Goal: Information Seeking & Learning: Learn about a topic

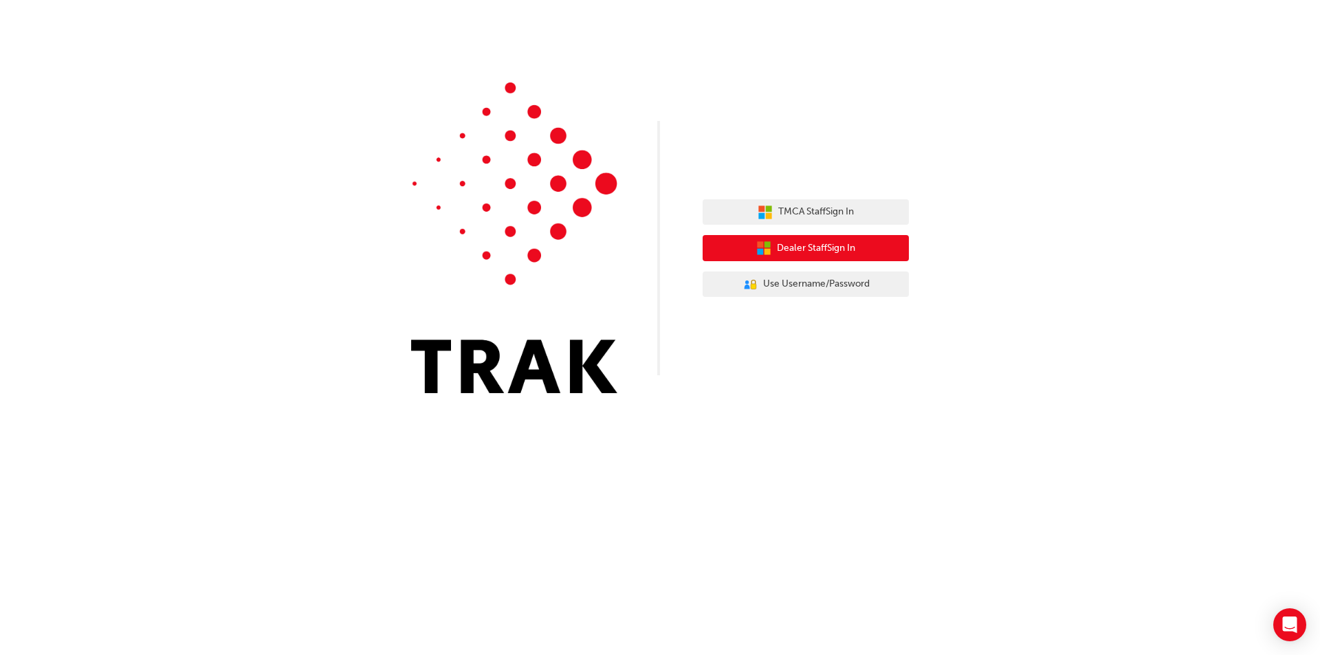
click at [838, 253] on span "Dealer Staff Sign In" at bounding box center [816, 249] width 78 height 16
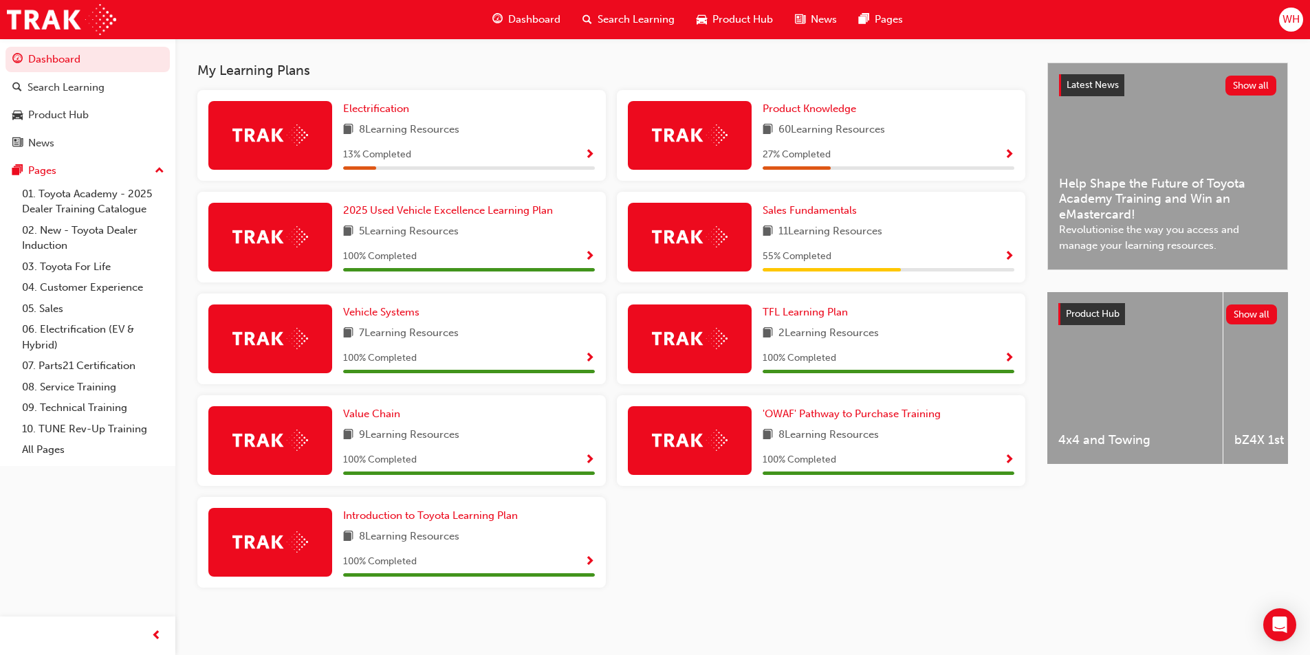
scroll to position [293, 0]
click at [812, 210] on span "Sales Fundamentals" at bounding box center [810, 210] width 94 height 12
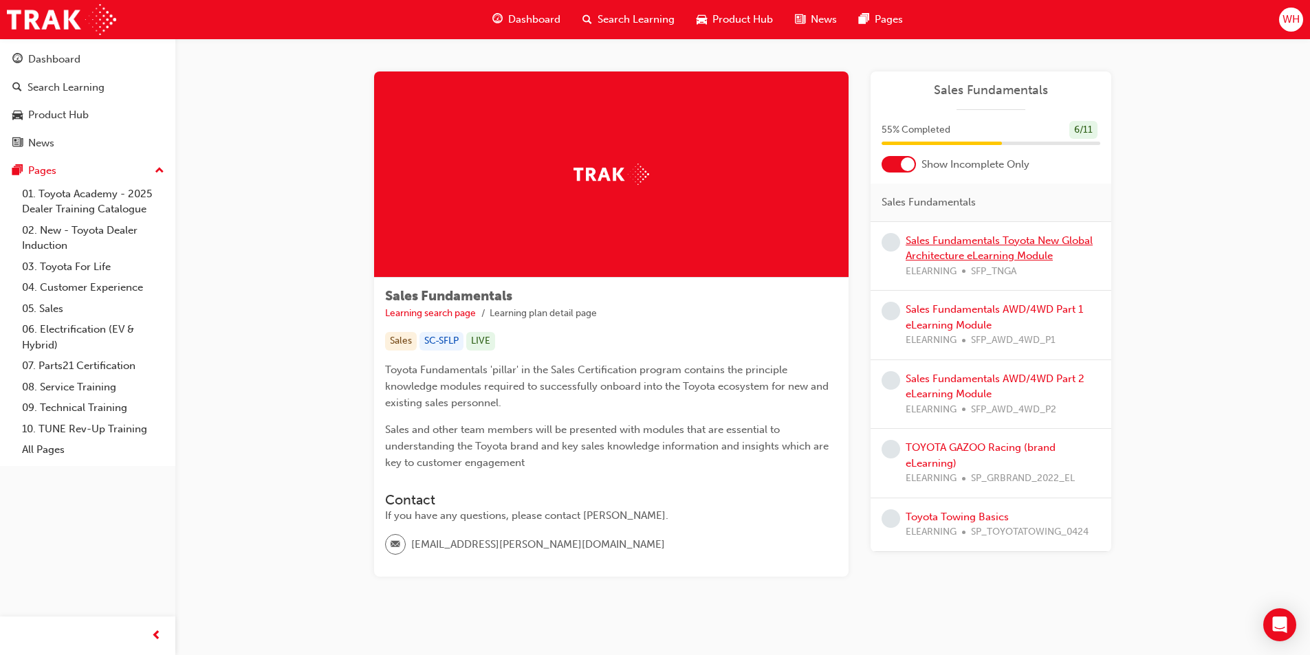
click at [939, 257] on link "Sales Fundamentals Toyota New Global Architecture eLearning Module" at bounding box center [999, 249] width 187 height 28
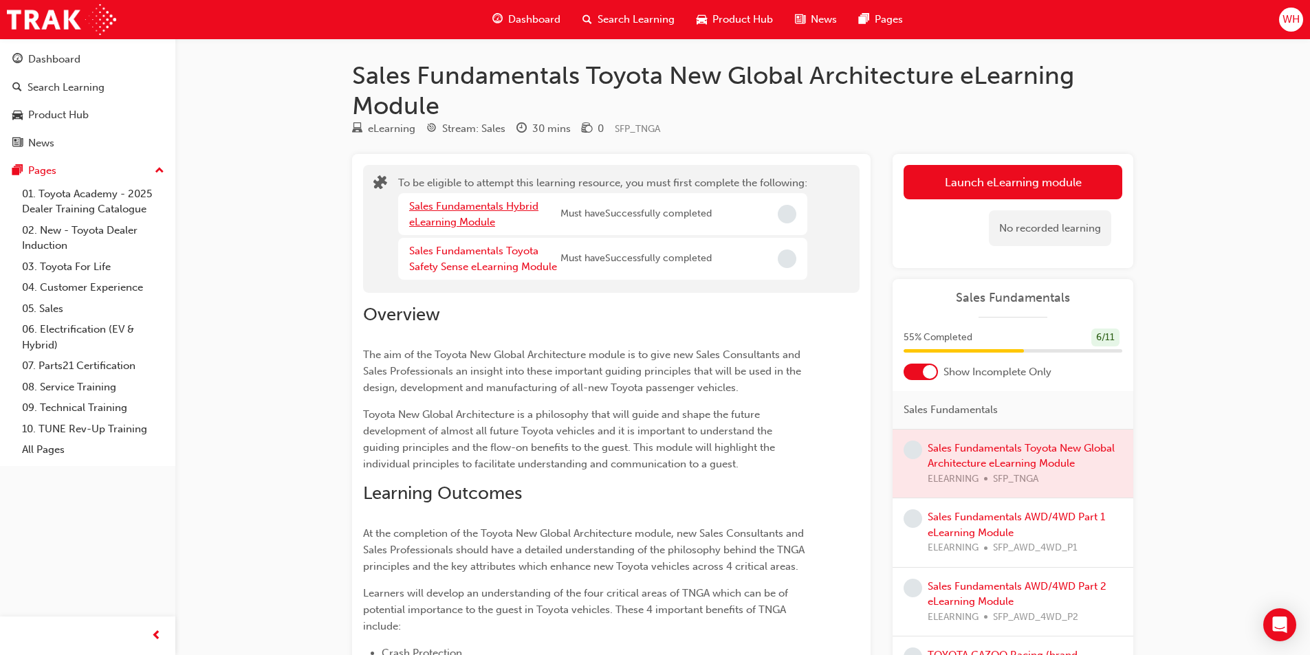
click at [488, 208] on link "Sales Fundamentals Hybrid eLearning Module" at bounding box center [473, 214] width 129 height 28
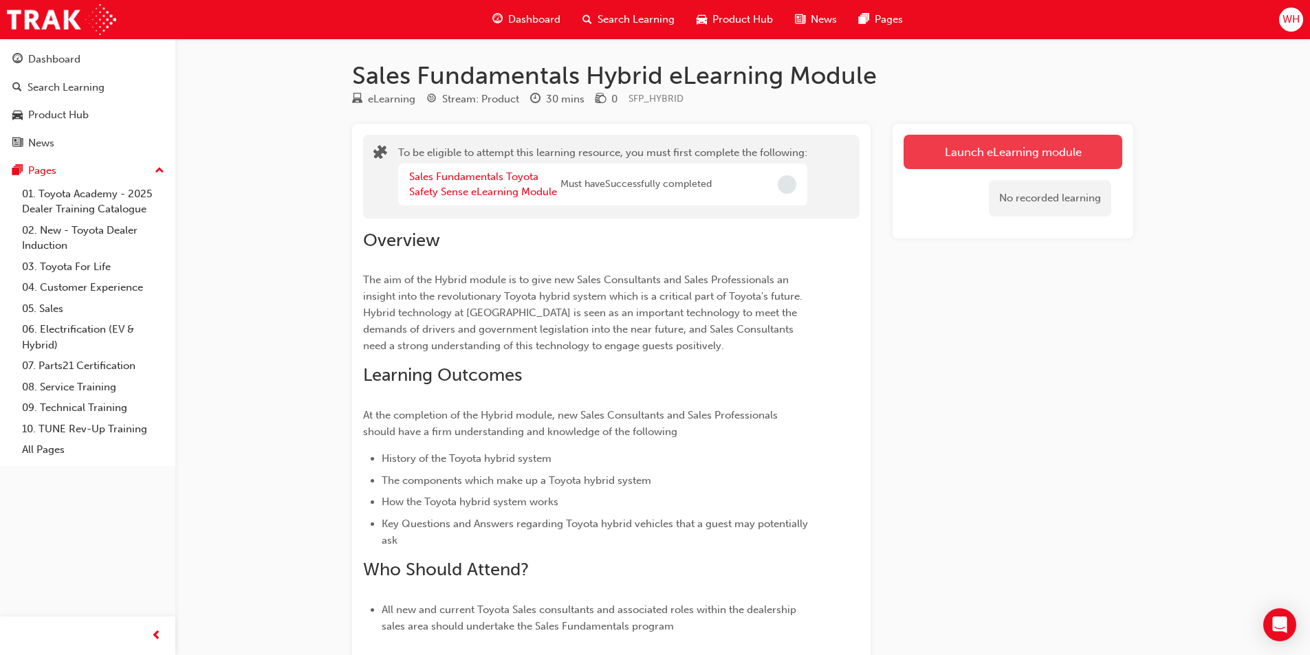
click at [923, 148] on button "Launch eLearning module" at bounding box center [1013, 152] width 219 height 34
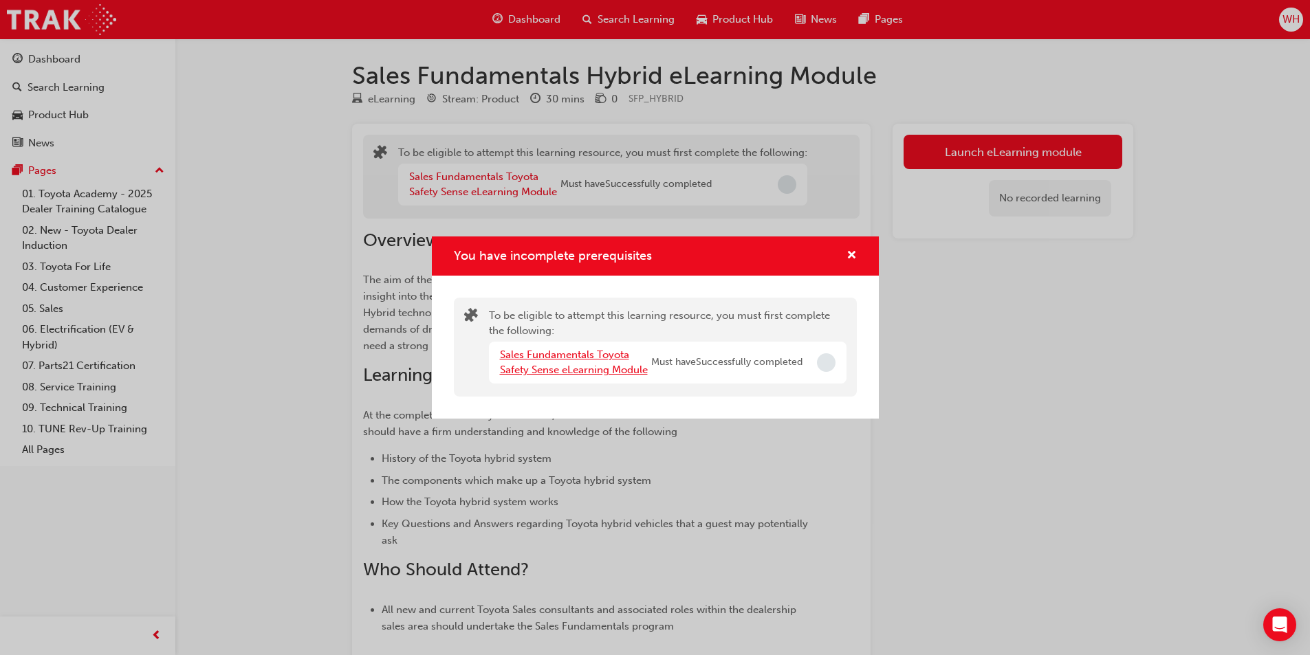
click at [549, 360] on link "Sales Fundamentals Toyota Safety Sense eLearning Module" at bounding box center [574, 363] width 148 height 28
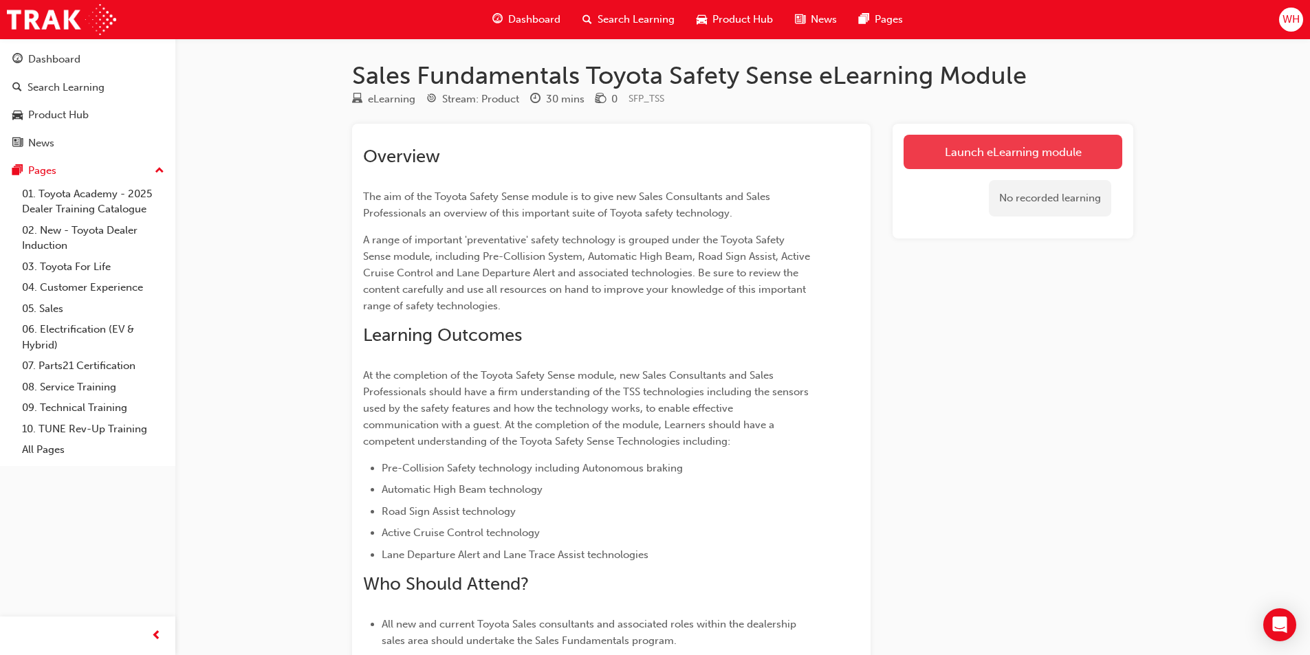
click at [950, 159] on link "Launch eLearning module" at bounding box center [1013, 152] width 219 height 34
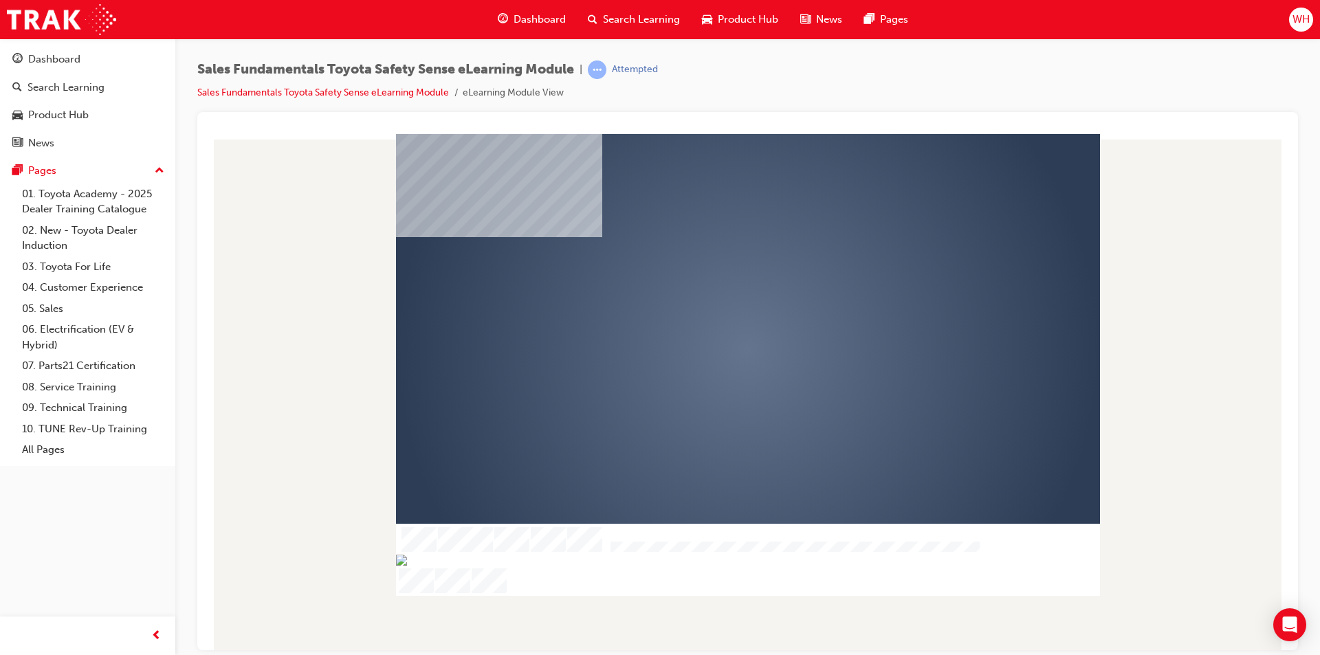
click at [708, 309] on div "play" at bounding box center [708, 309] width 0 height 0
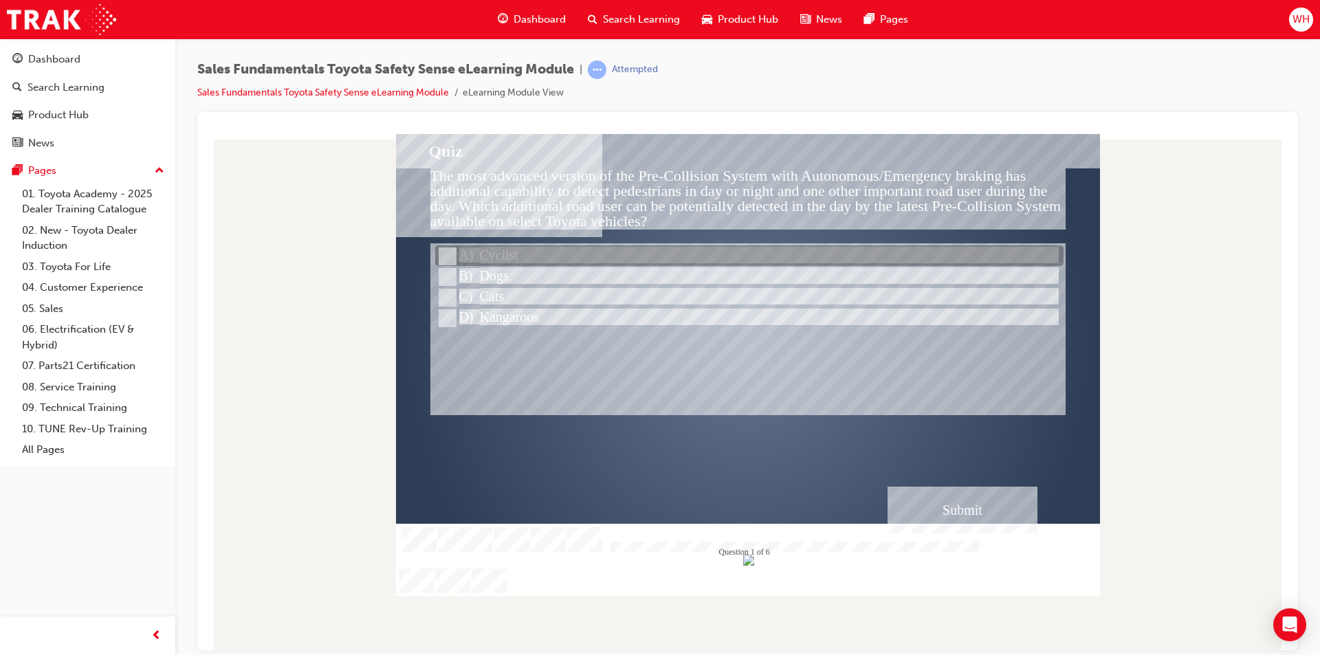
click at [450, 253] on input "Cyclist" at bounding box center [446, 256] width 15 height 15
radio input "true"
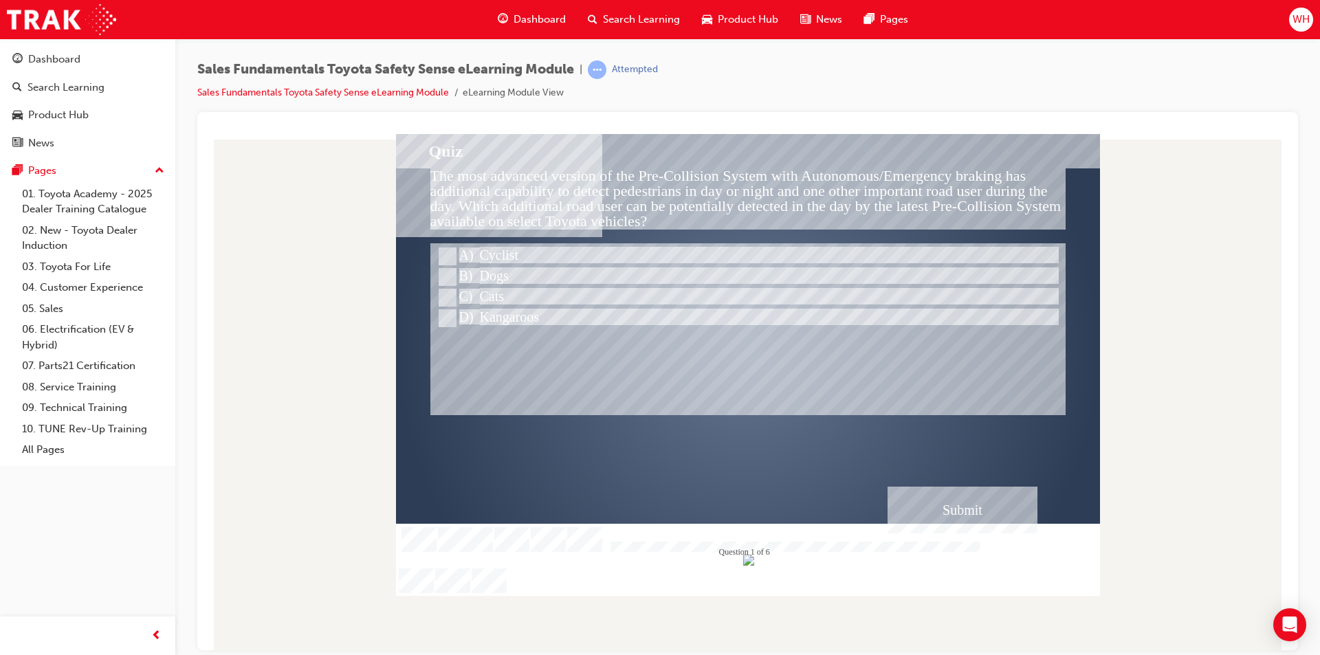
click at [972, 510] on div "Submit" at bounding box center [963, 509] width 150 height 47
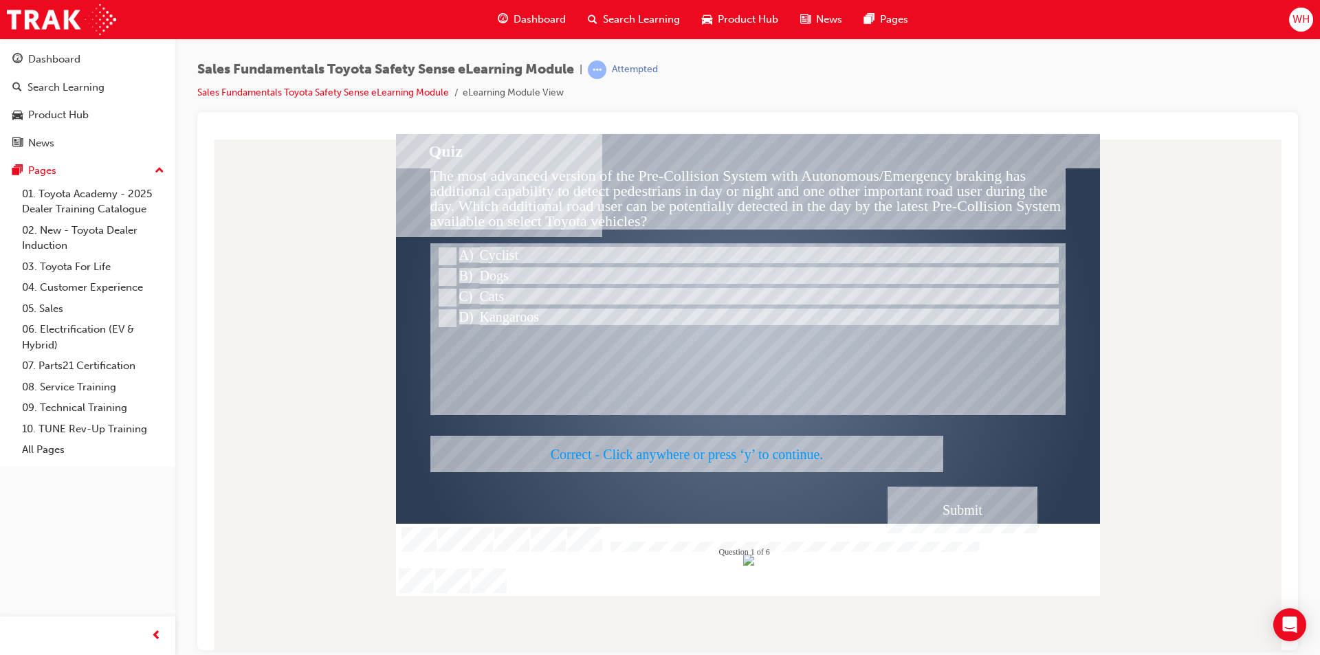
click at [972, 509] on div at bounding box center [748, 364] width 704 height 462
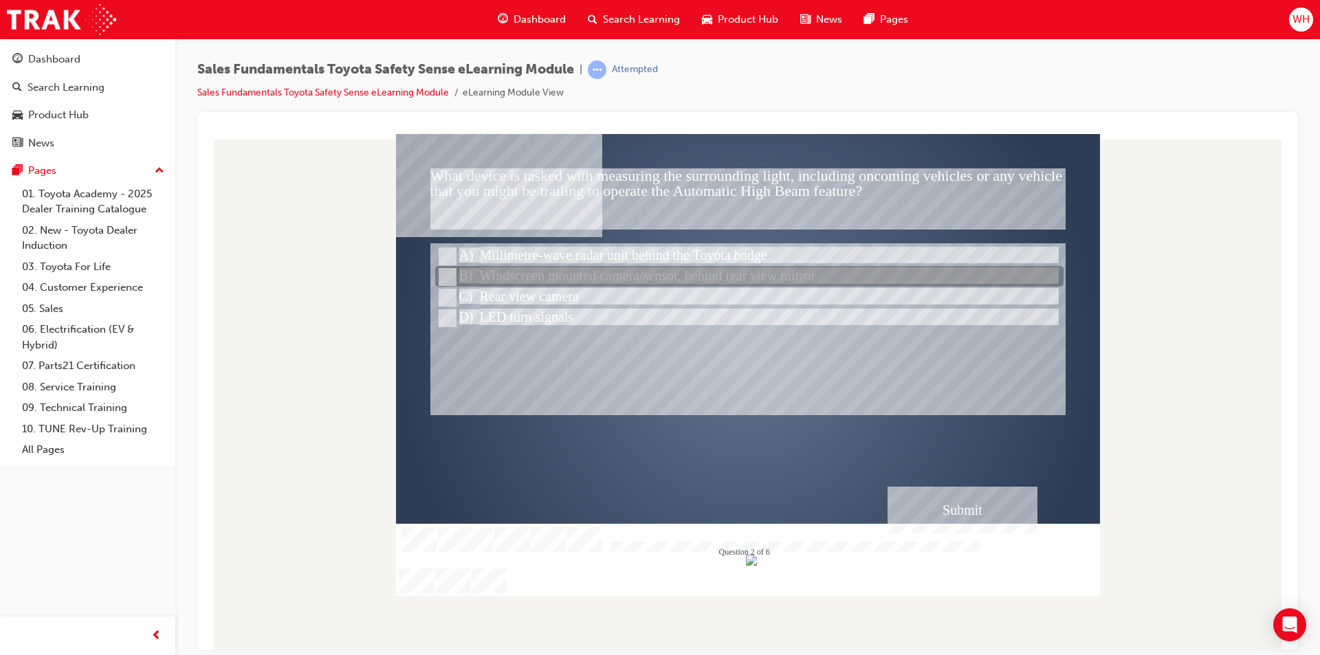
click at [575, 279] on div at bounding box center [749, 277] width 629 height 21
radio input "true"
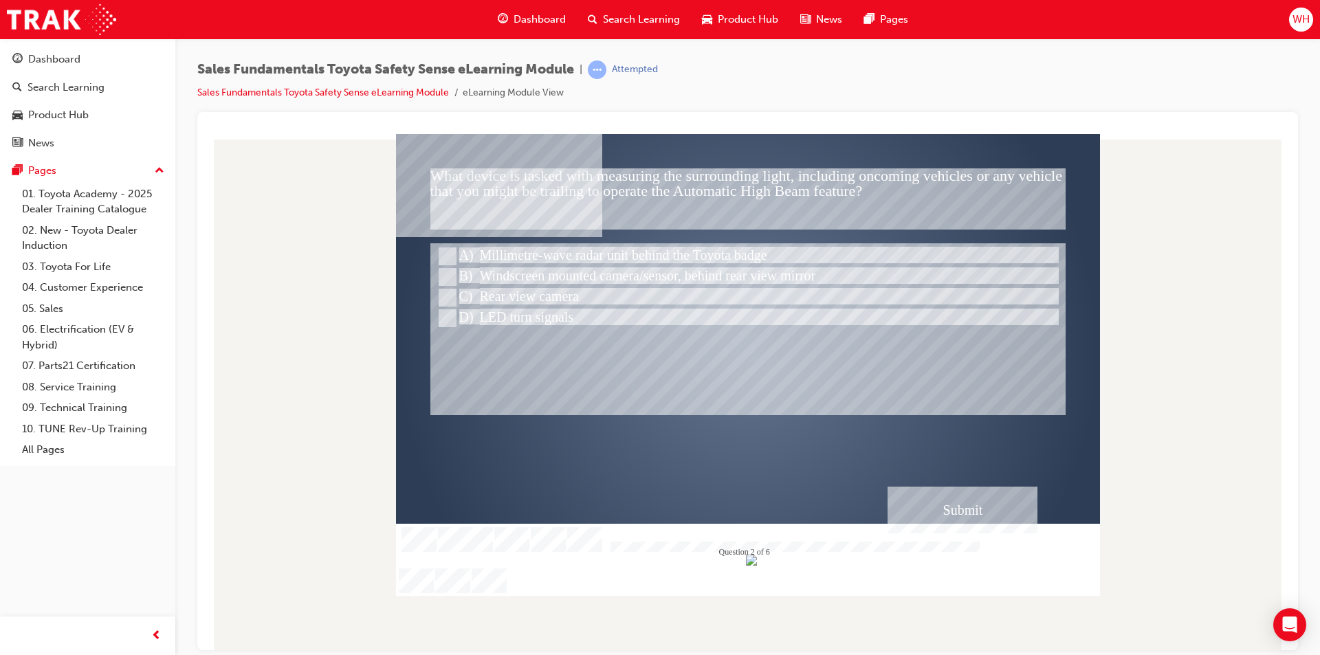
click at [935, 507] on div "Submit" at bounding box center [963, 509] width 150 height 47
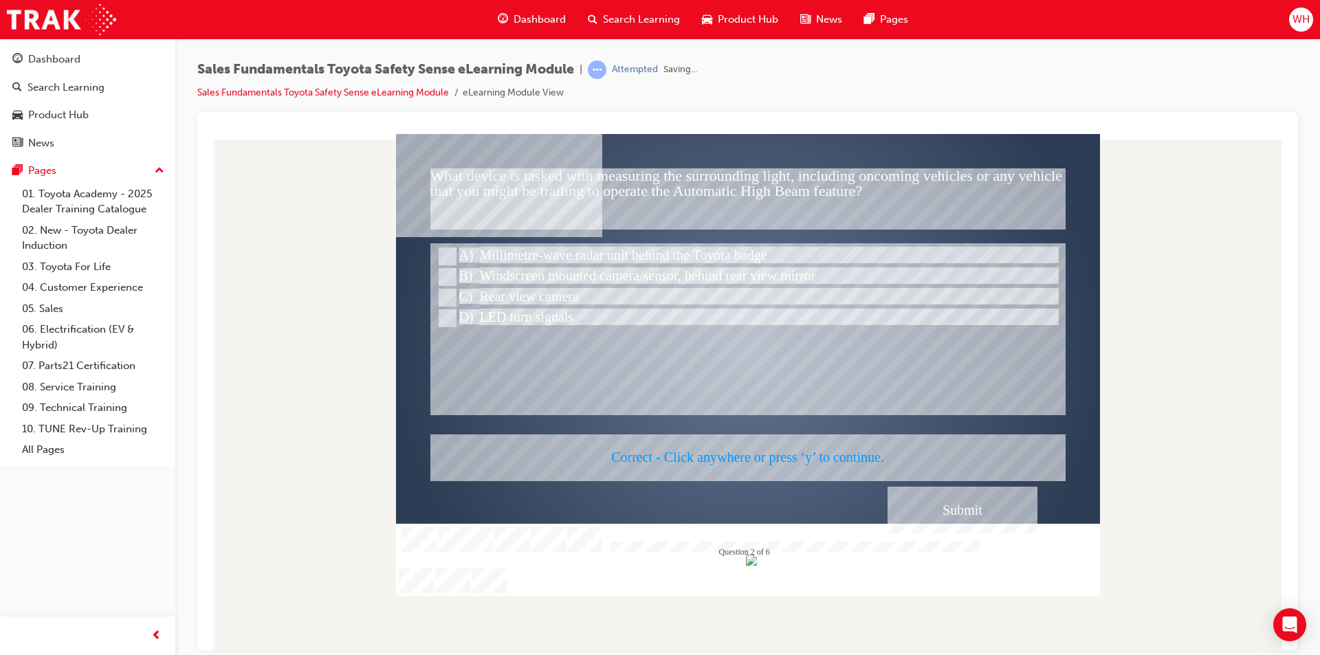
click at [935, 507] on div at bounding box center [748, 364] width 704 height 462
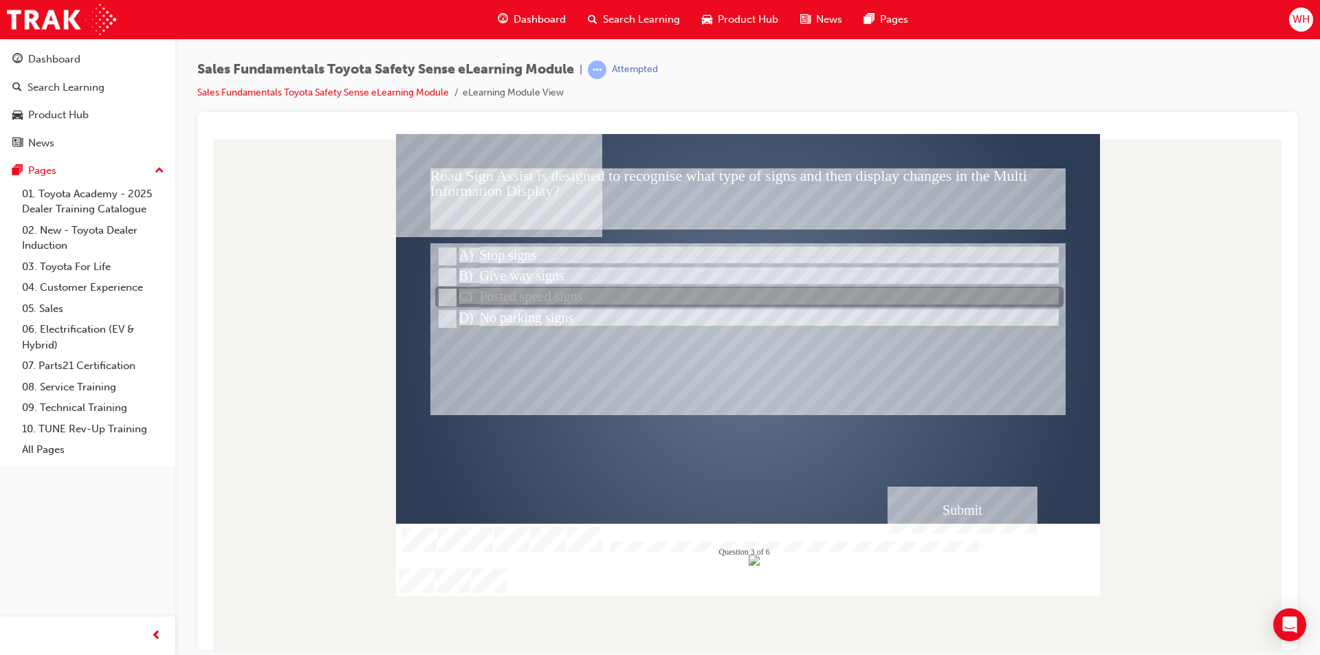
click at [602, 300] on div at bounding box center [749, 297] width 629 height 21
radio input "true"
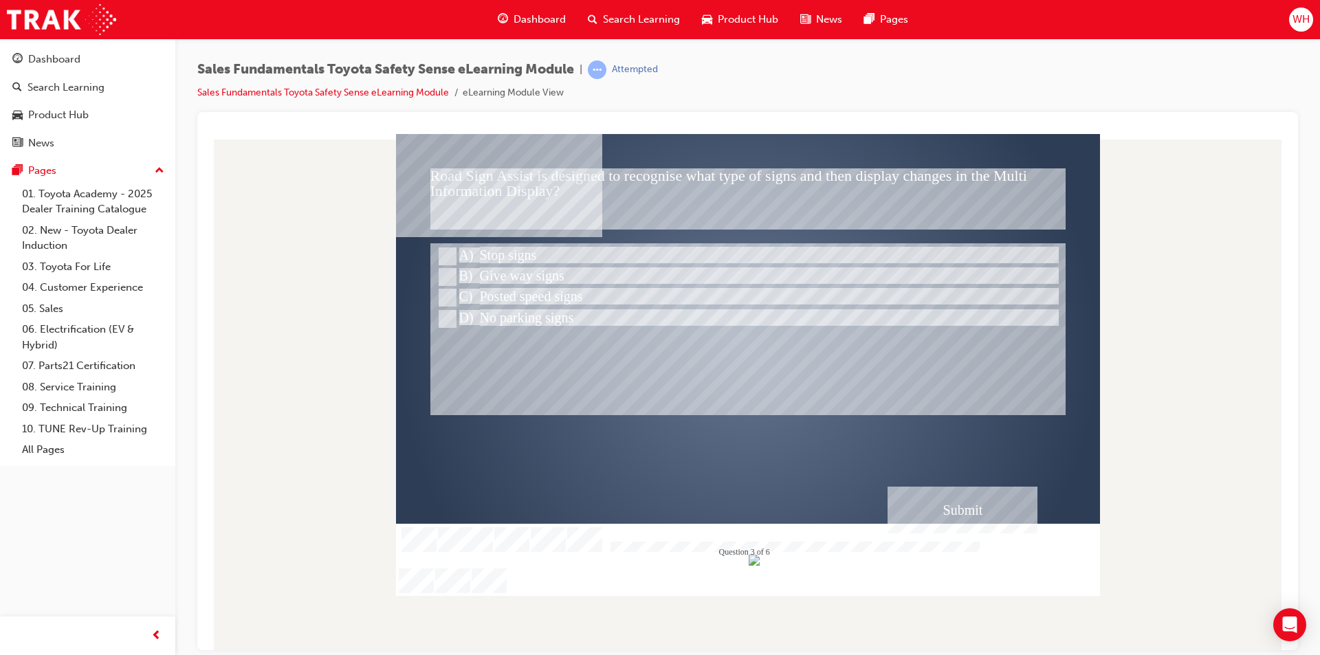
click at [965, 514] on div "Submit" at bounding box center [963, 509] width 150 height 47
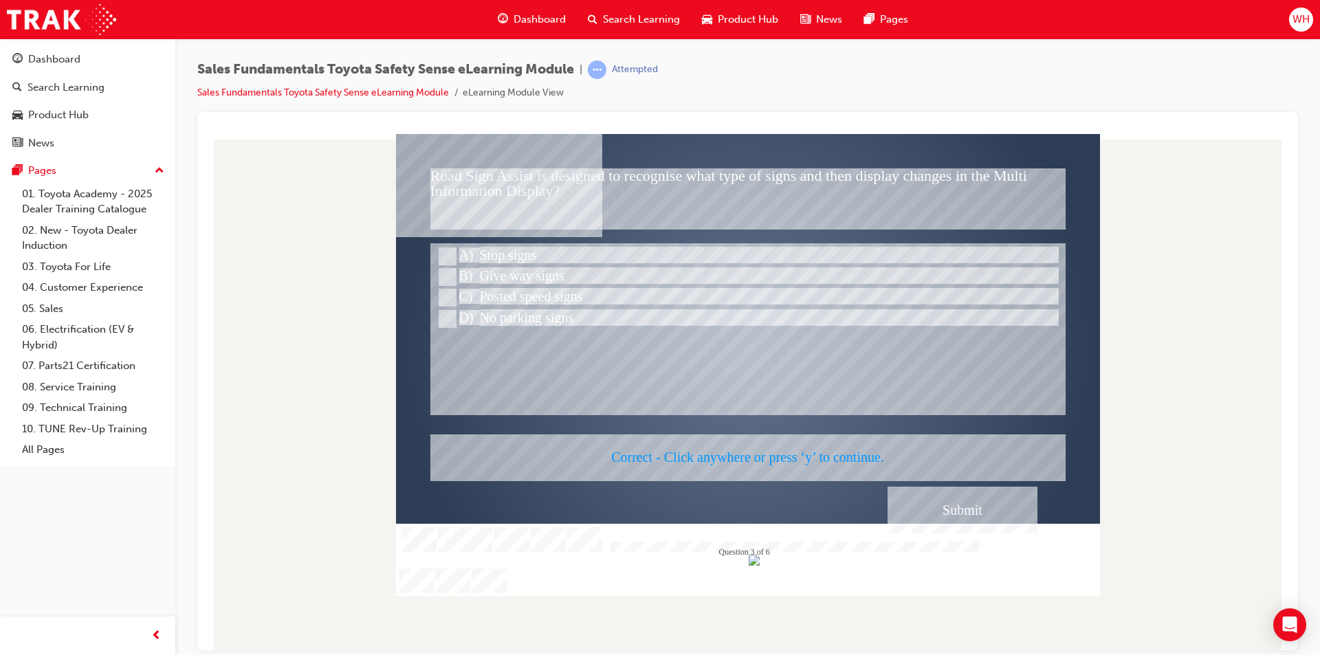
click at [785, 453] on div at bounding box center [748, 364] width 704 height 462
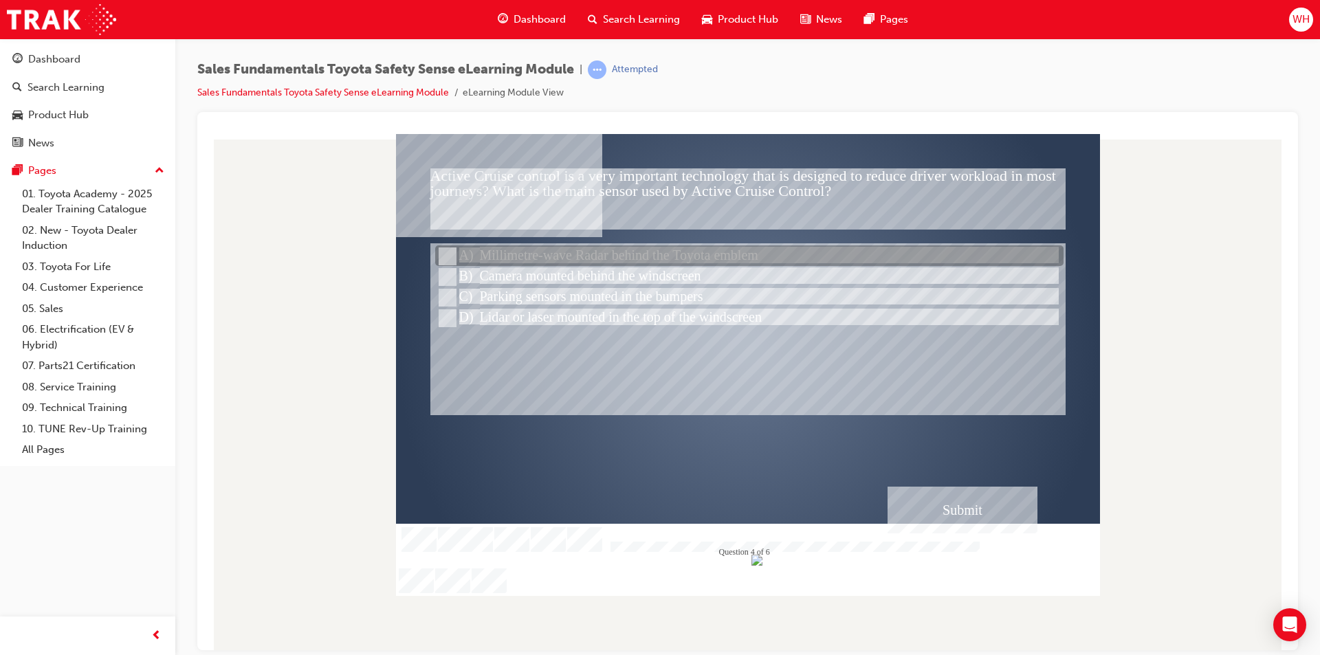
click at [652, 254] on div at bounding box center [749, 256] width 629 height 21
radio input "true"
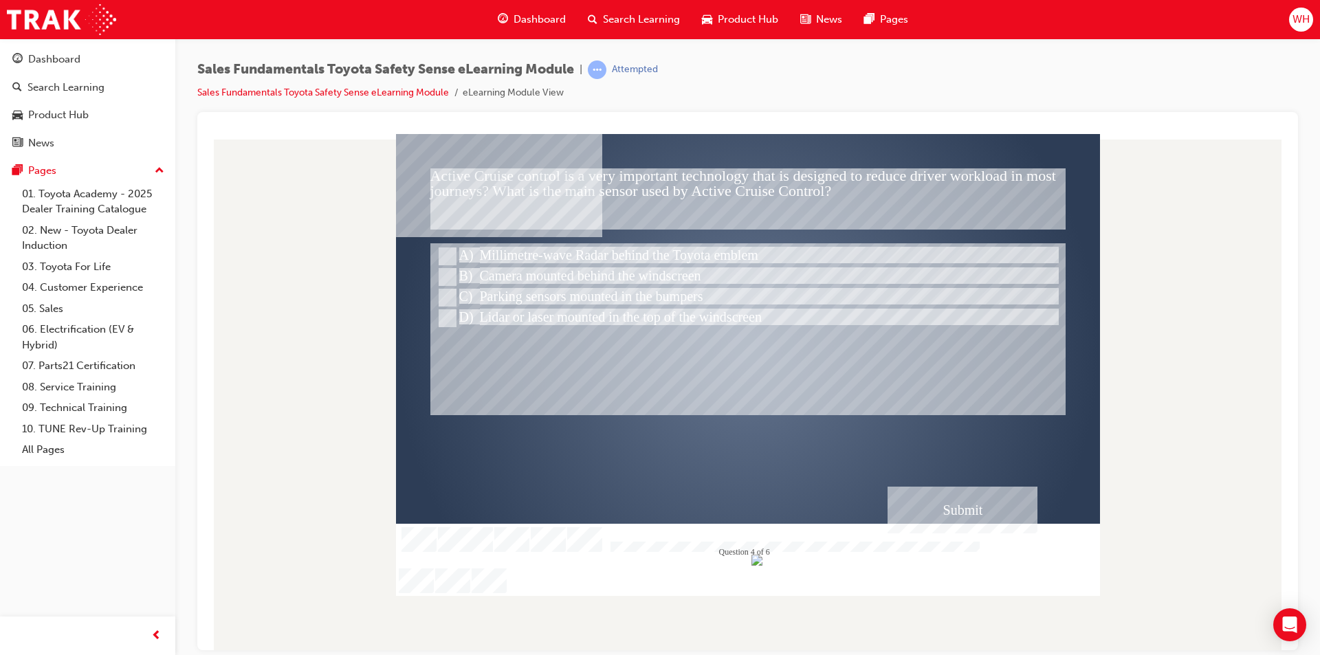
click at [929, 526] on div "Submit" at bounding box center [963, 509] width 150 height 47
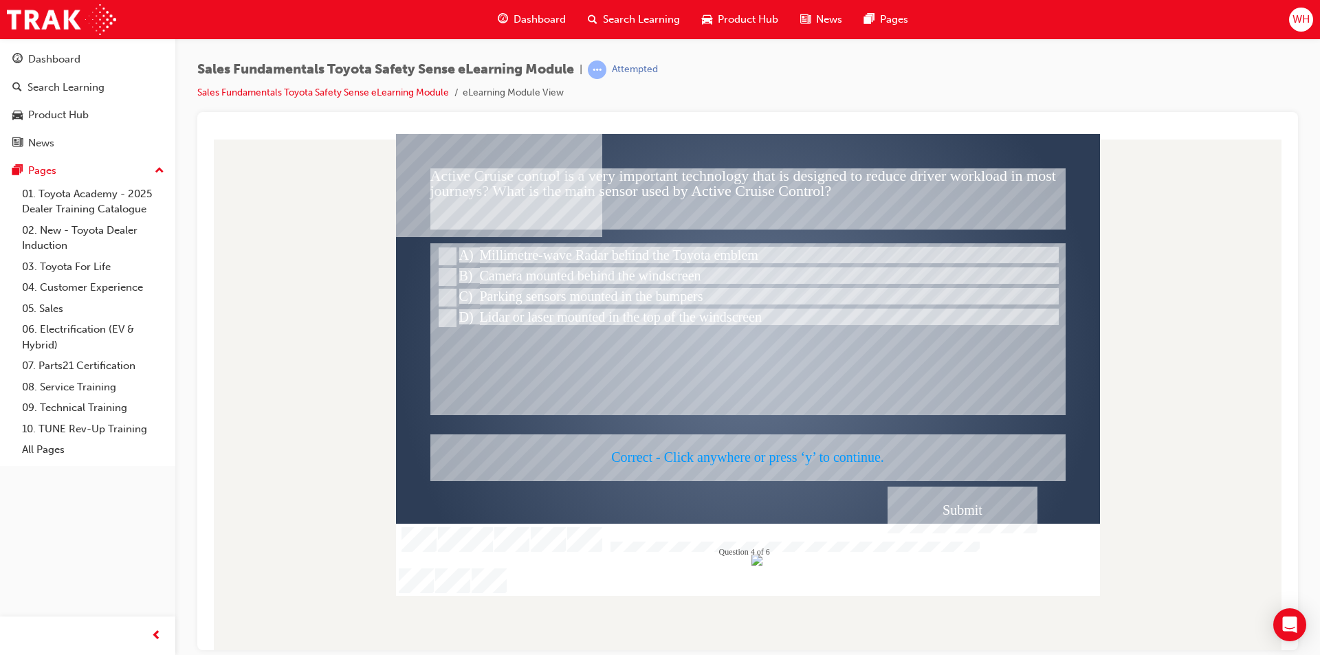
click at [823, 465] on div at bounding box center [748, 364] width 704 height 462
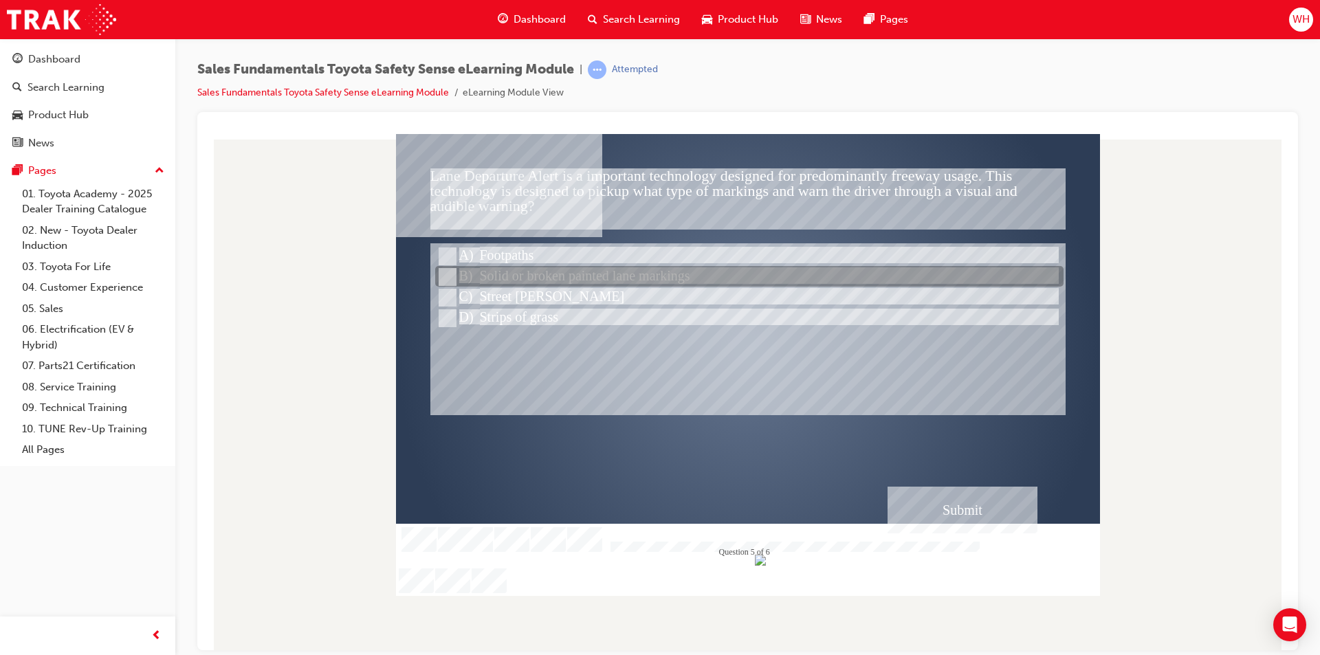
click at [784, 272] on div at bounding box center [749, 277] width 629 height 21
radio input "true"
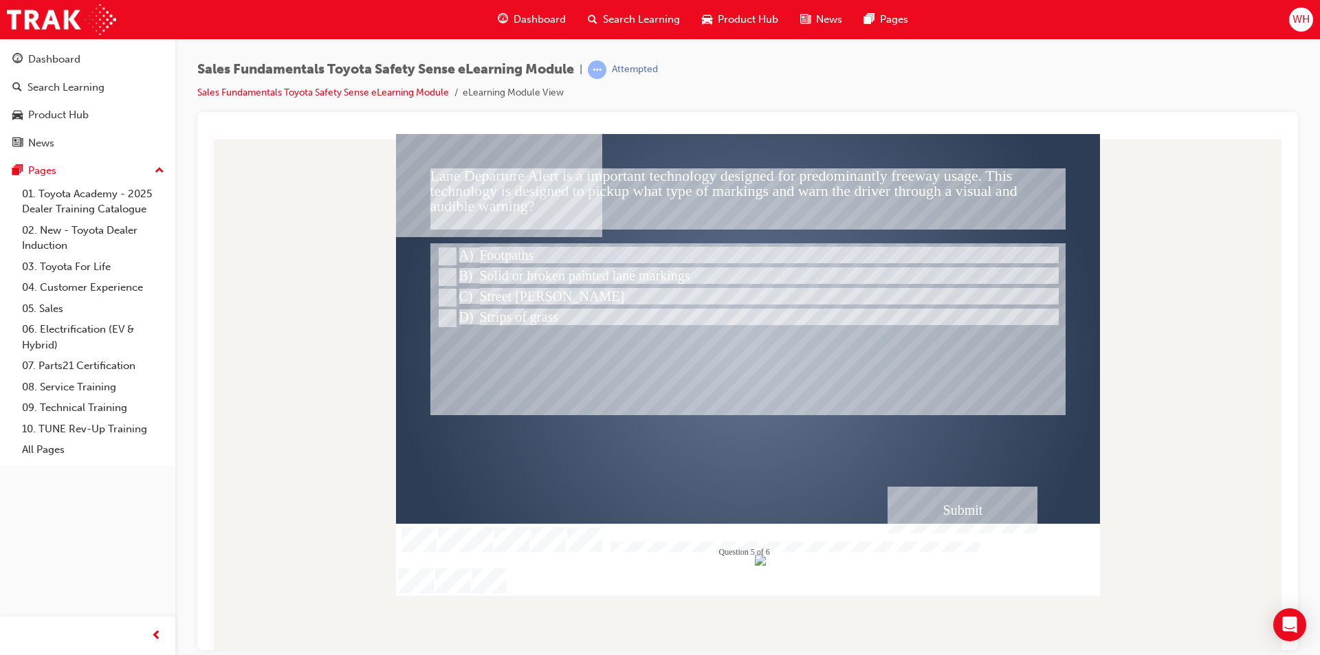
click at [975, 513] on div "Submit" at bounding box center [963, 509] width 150 height 47
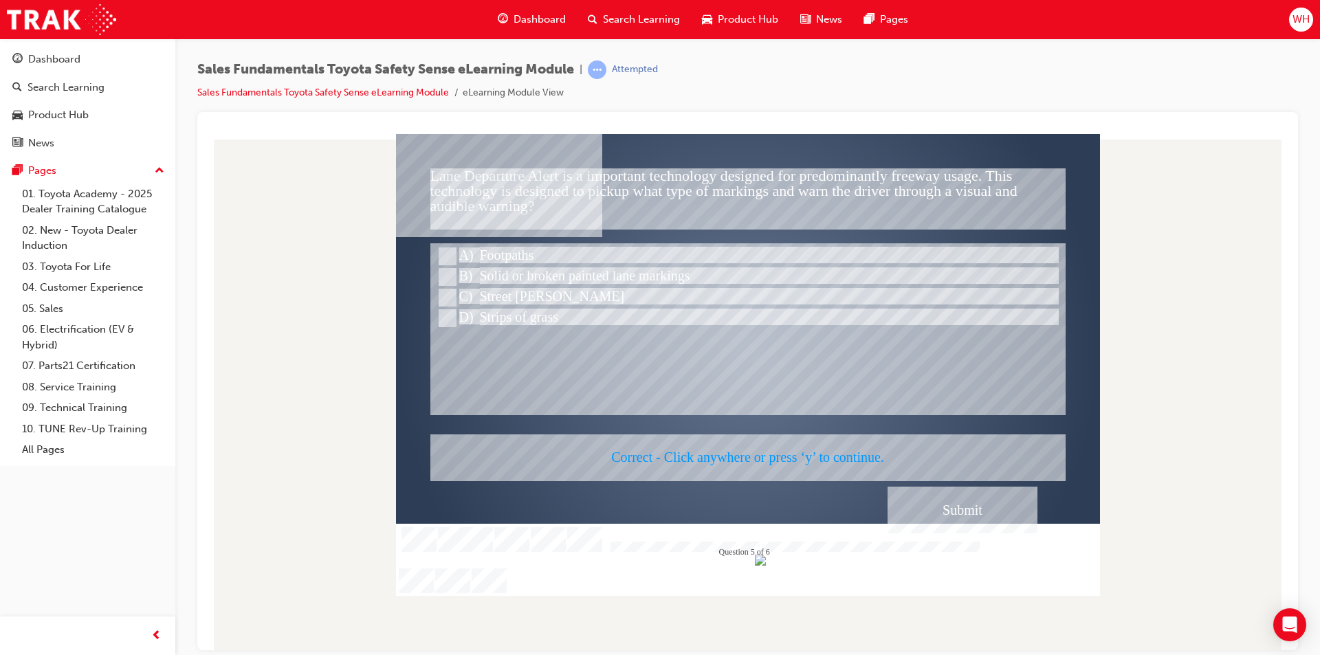
click at [845, 450] on div at bounding box center [748, 364] width 704 height 462
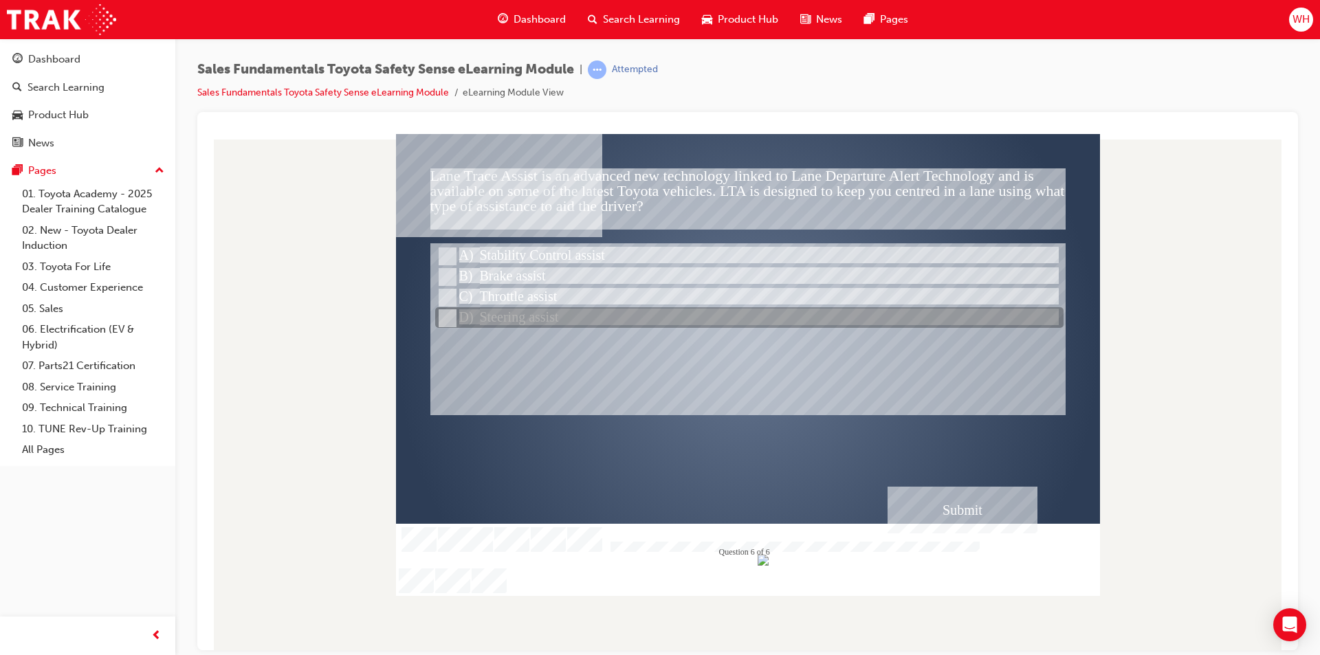
click at [464, 318] on div at bounding box center [749, 318] width 629 height 21
radio input "true"
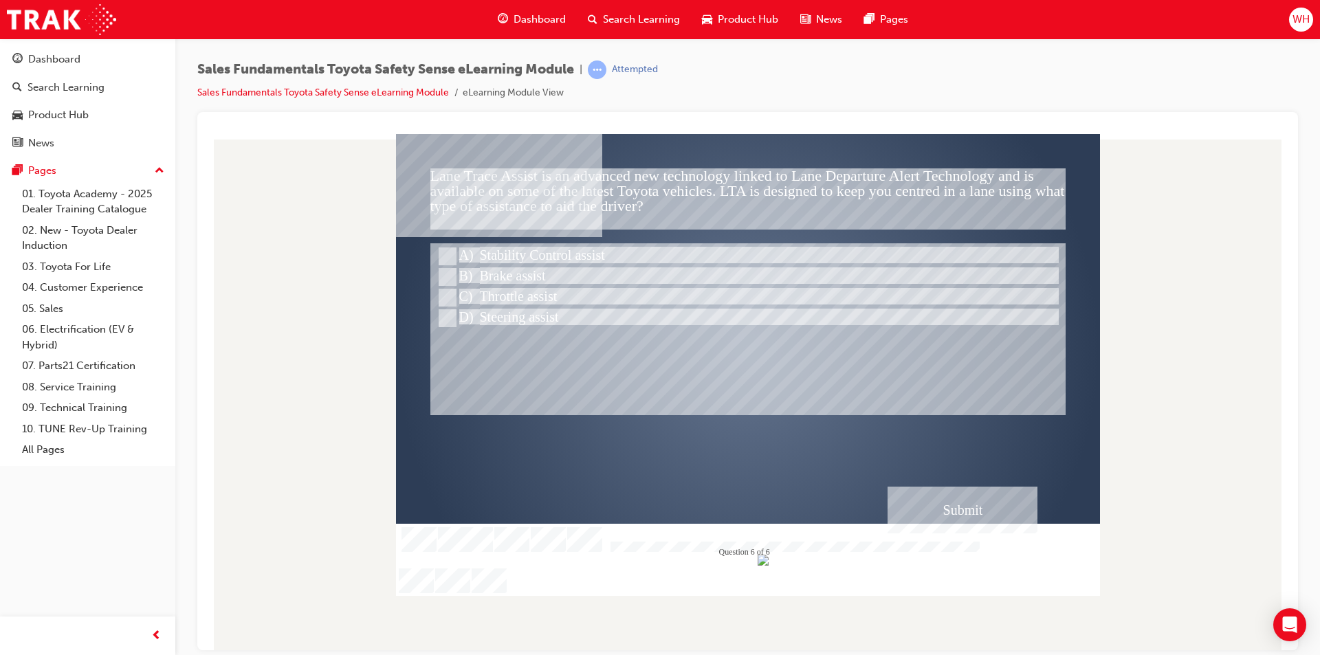
click at [975, 512] on div "Submit" at bounding box center [963, 509] width 150 height 47
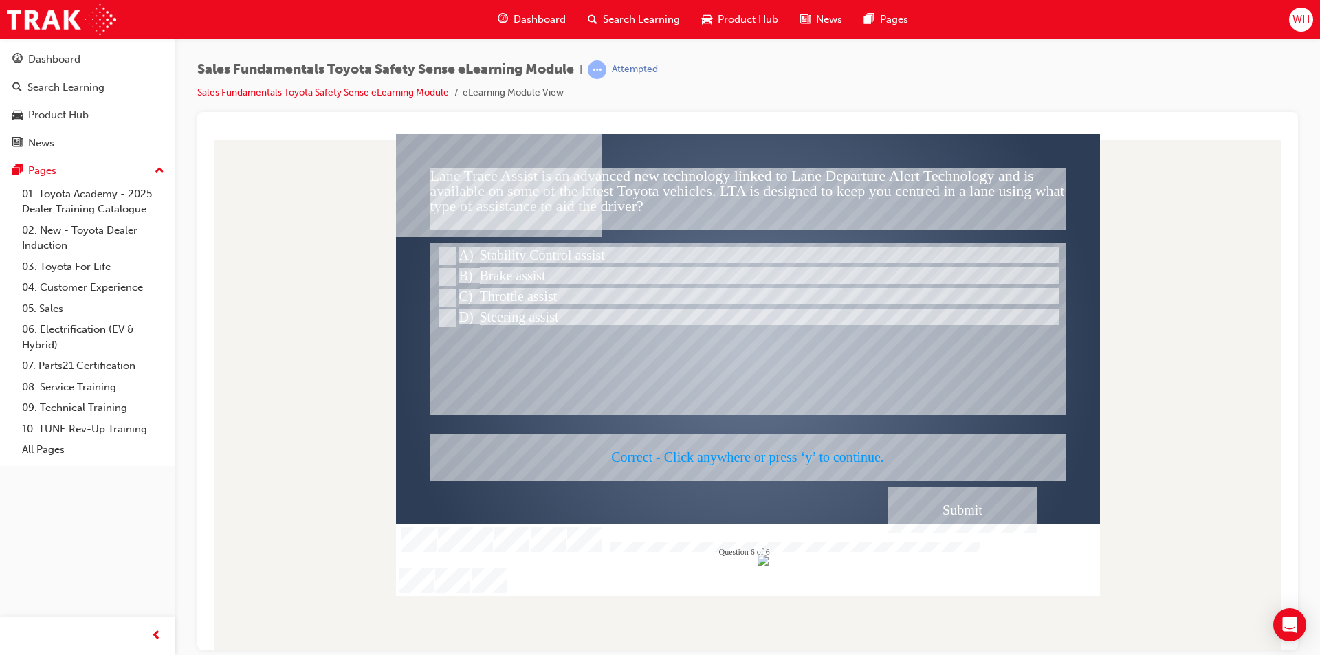
click at [804, 462] on div at bounding box center [748, 364] width 704 height 462
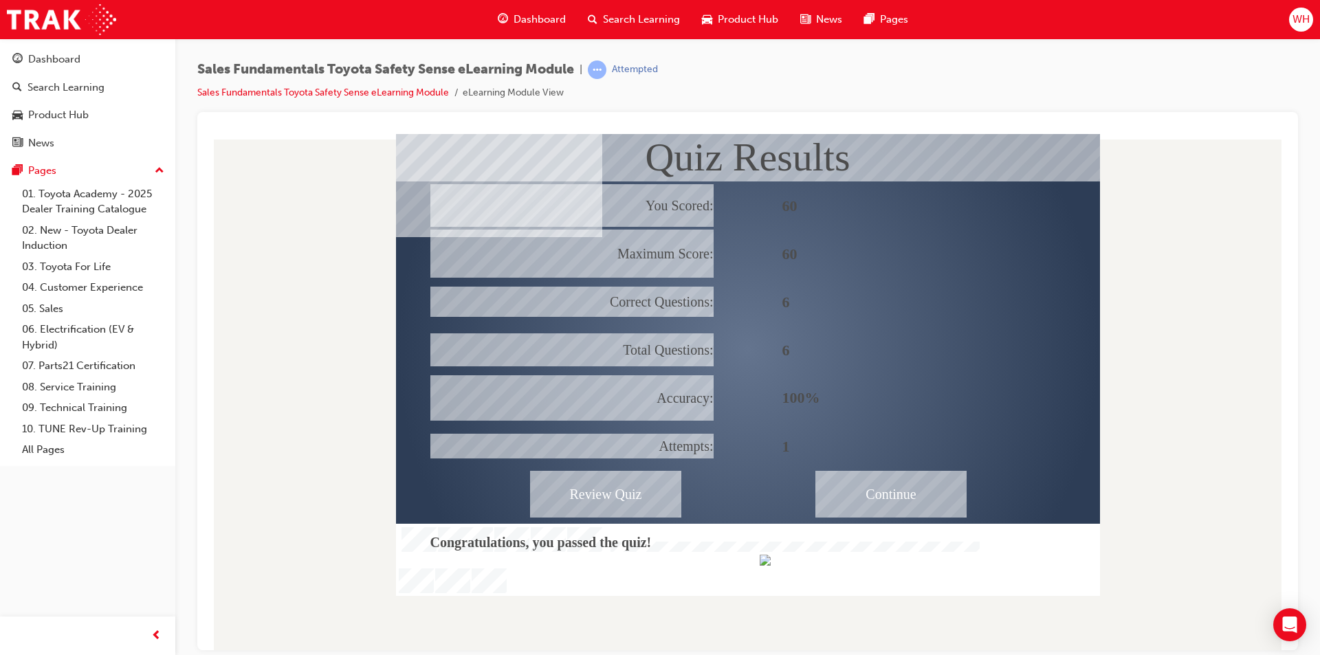
click at [910, 494] on div "Continue" at bounding box center [891, 493] width 151 height 47
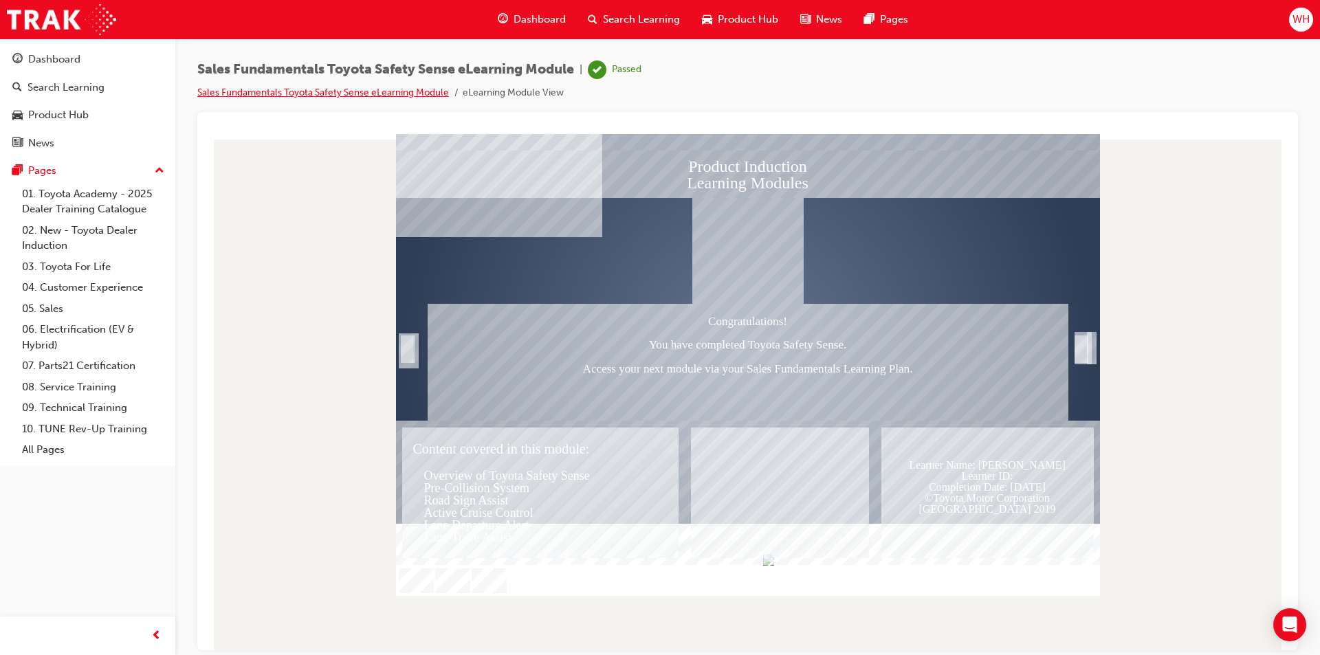
click at [334, 88] on link "Sales Fundamentals Toyota Safety Sense eLearning Module" at bounding box center [323, 93] width 252 height 12
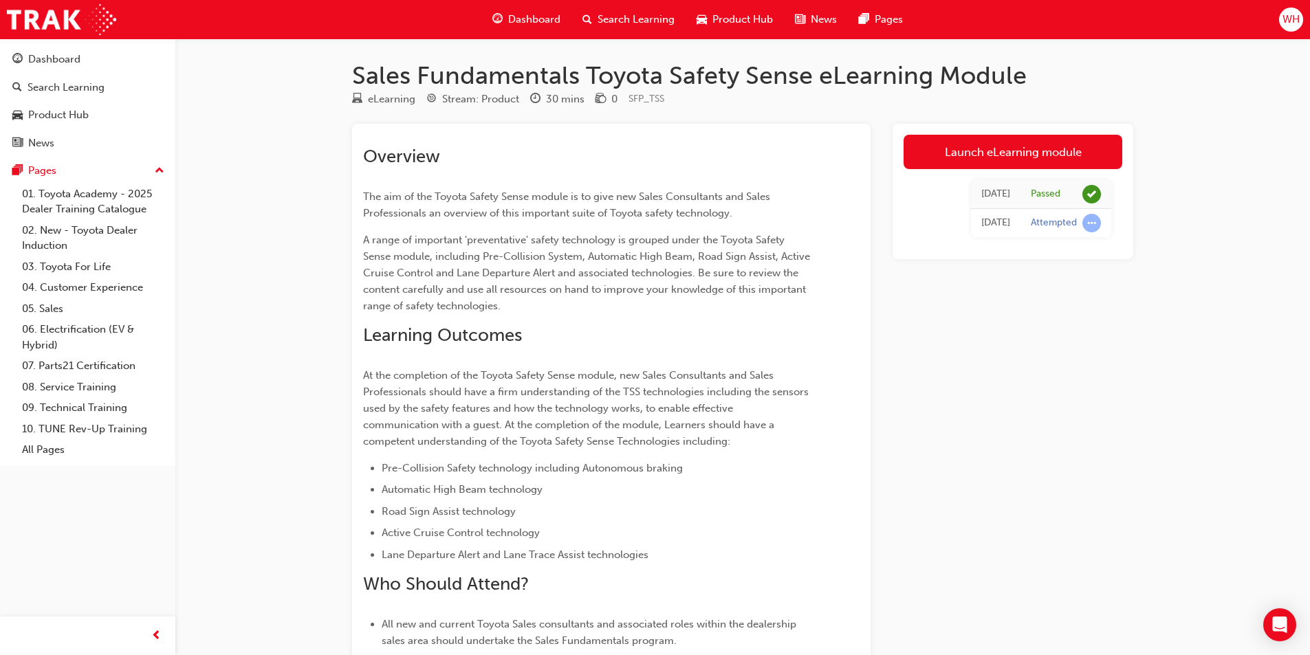
click at [514, 28] on div "Dashboard" at bounding box center [526, 20] width 90 height 28
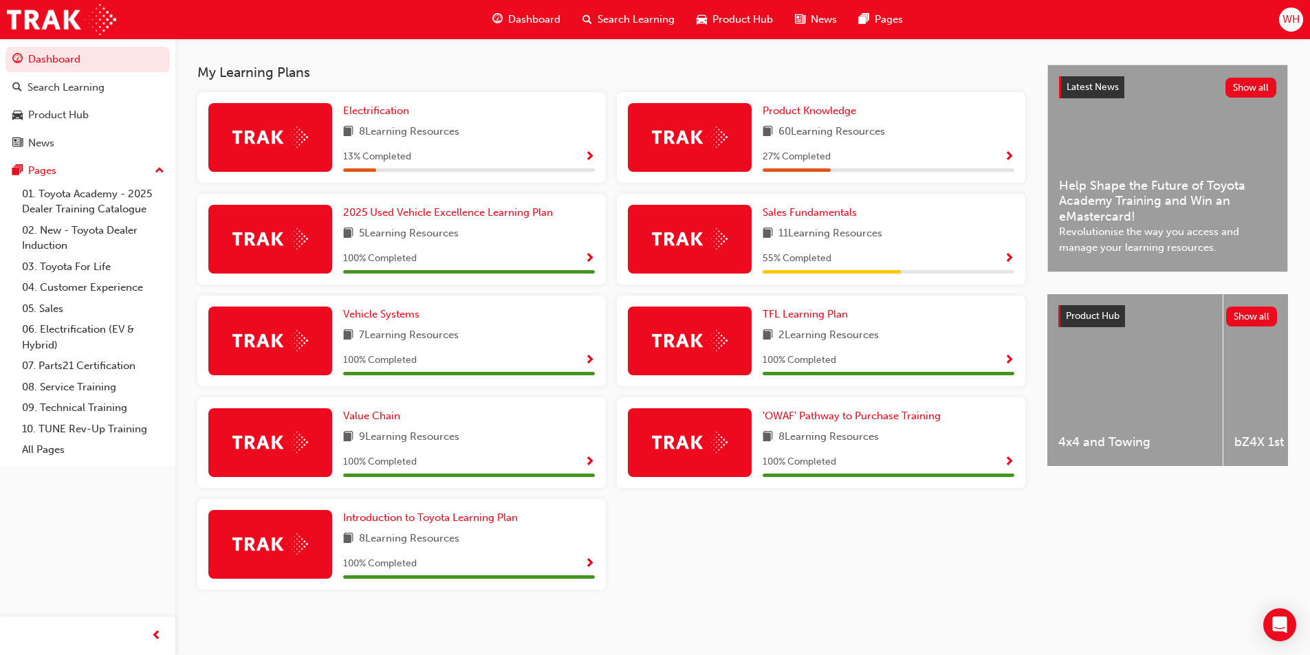
scroll to position [293, 0]
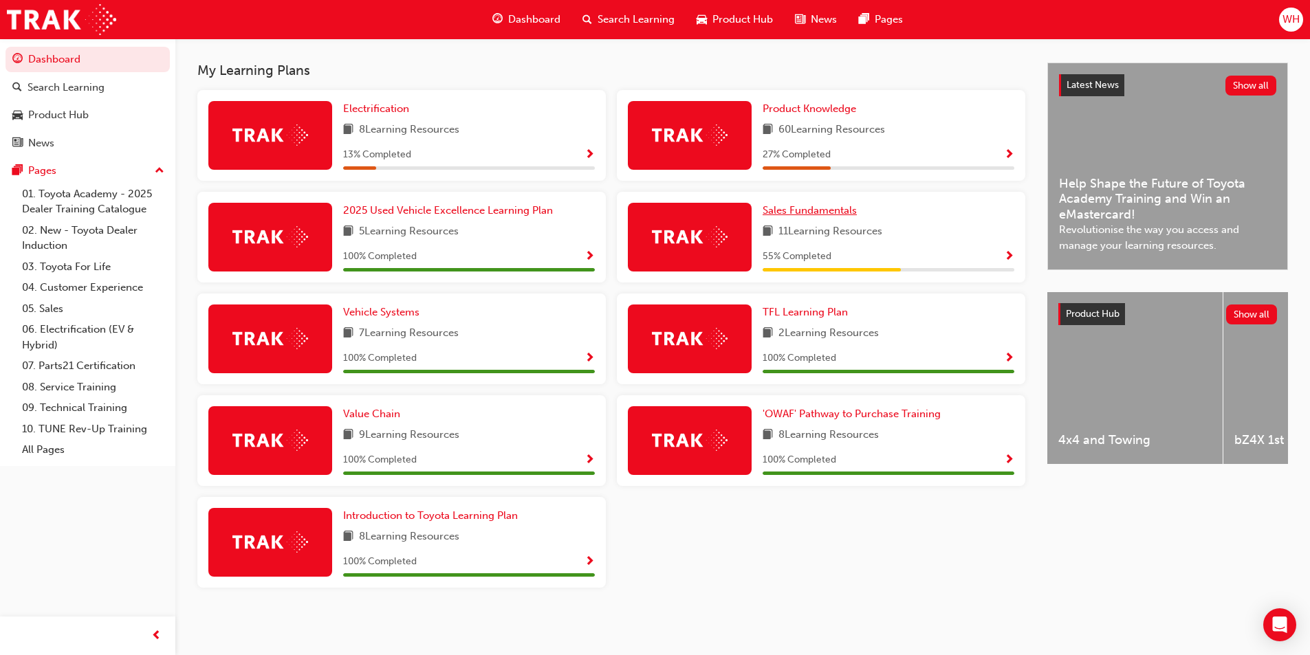
click at [831, 213] on span "Sales Fundamentals" at bounding box center [810, 210] width 94 height 12
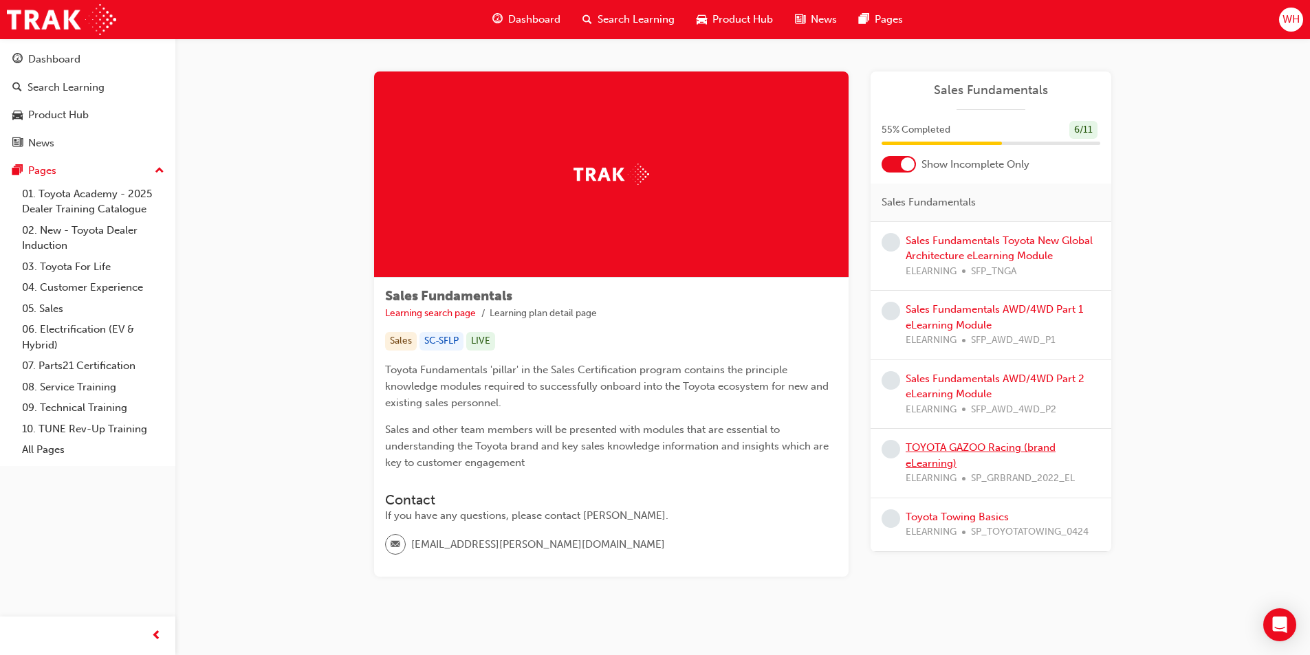
click at [985, 448] on link "TOYOTA GAZOO Racing (brand eLearning)" at bounding box center [981, 456] width 150 height 28
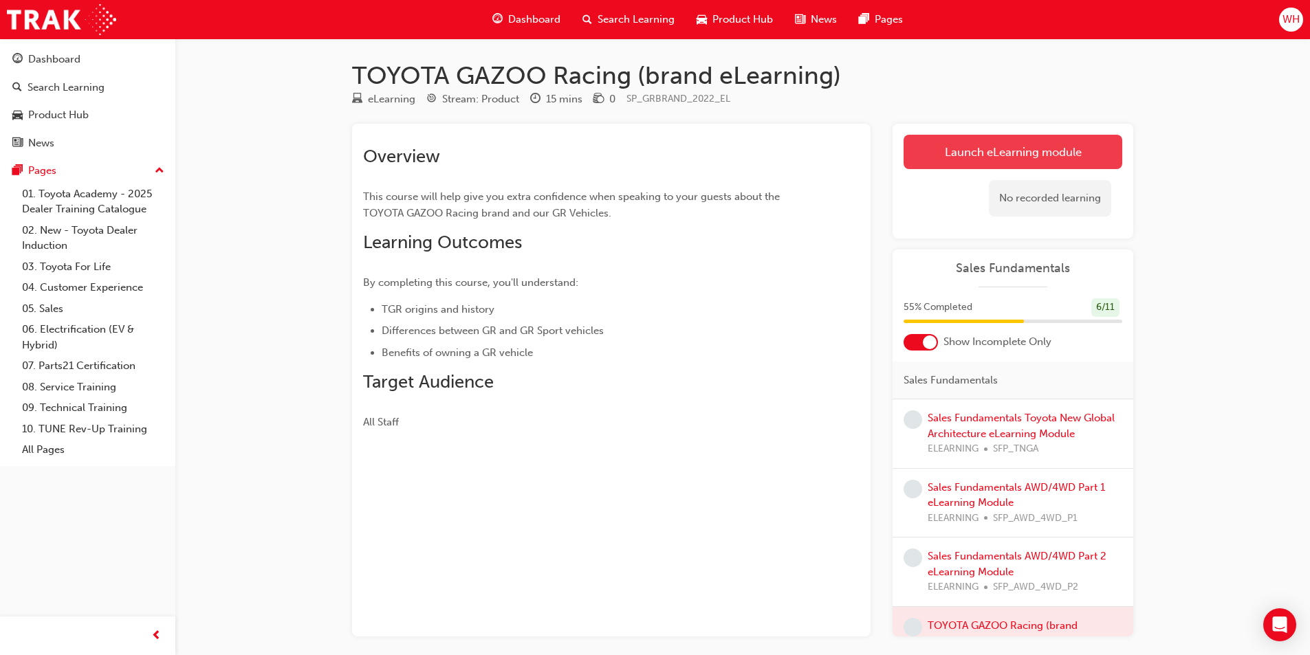
click at [1018, 146] on link "Launch eLearning module" at bounding box center [1013, 152] width 219 height 34
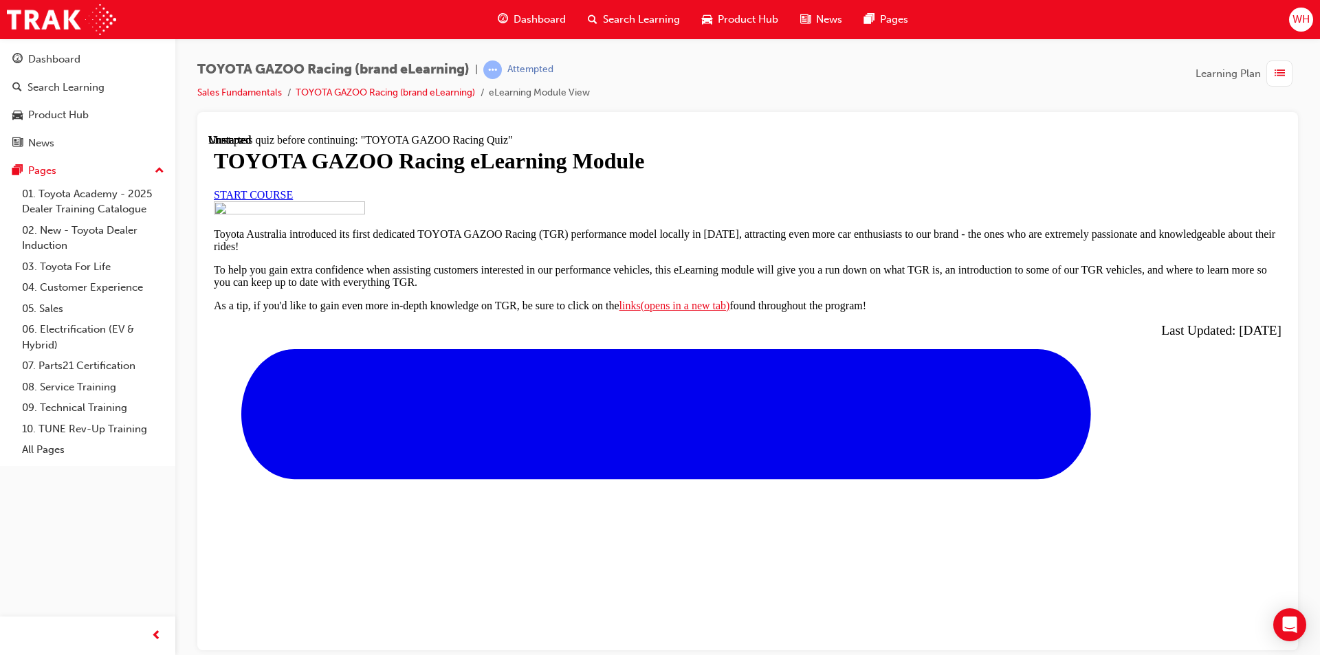
scroll to position [69, 0]
click at [293, 200] on span "START COURSE" at bounding box center [253, 194] width 79 height 12
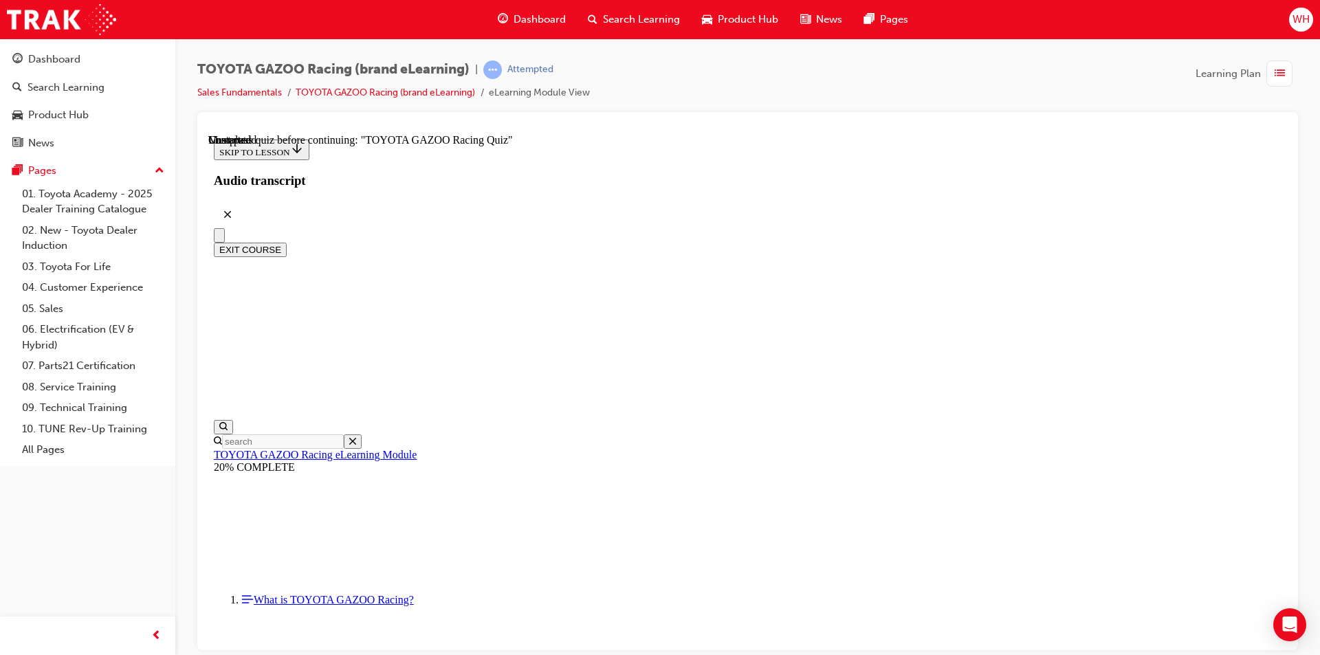
scroll to position [4930, 0]
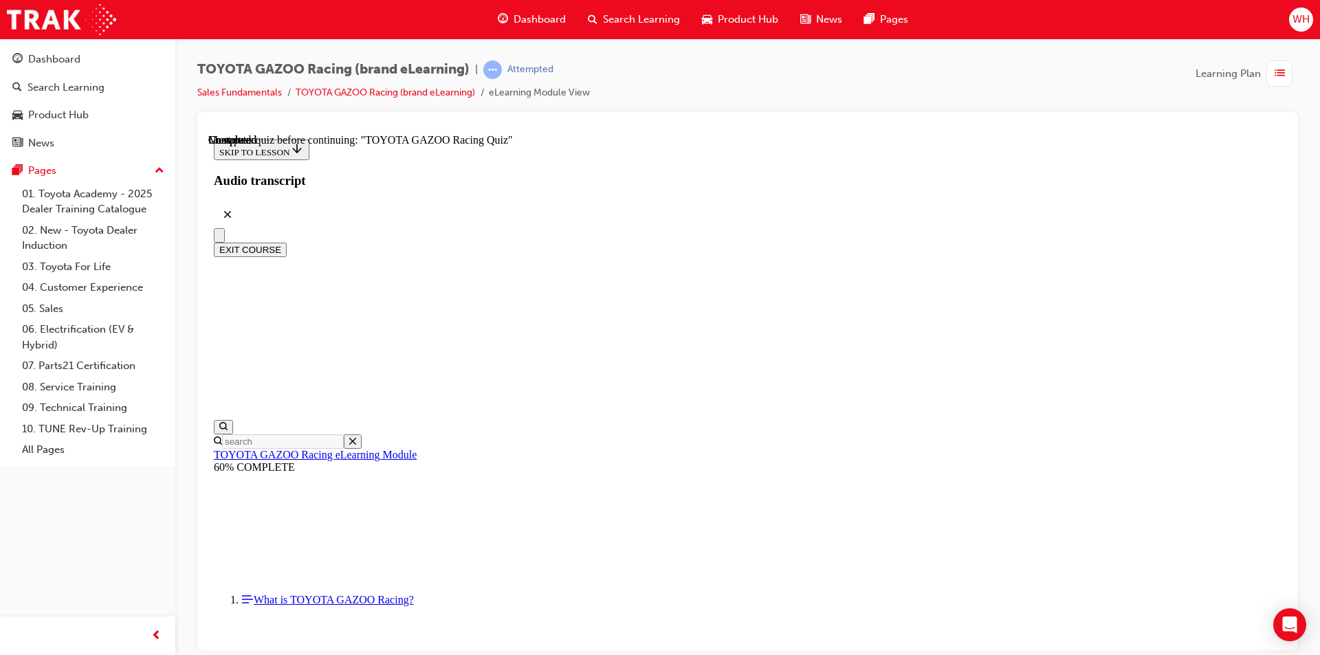
radio input "true"
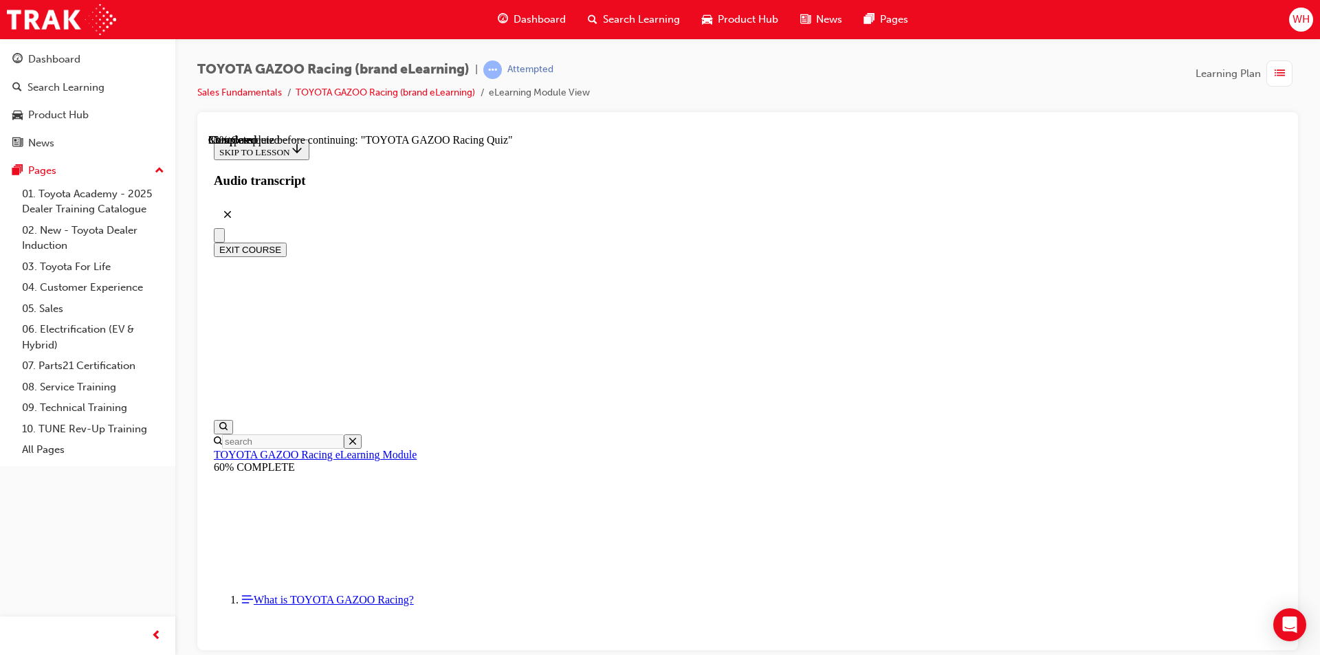
radio input "true"
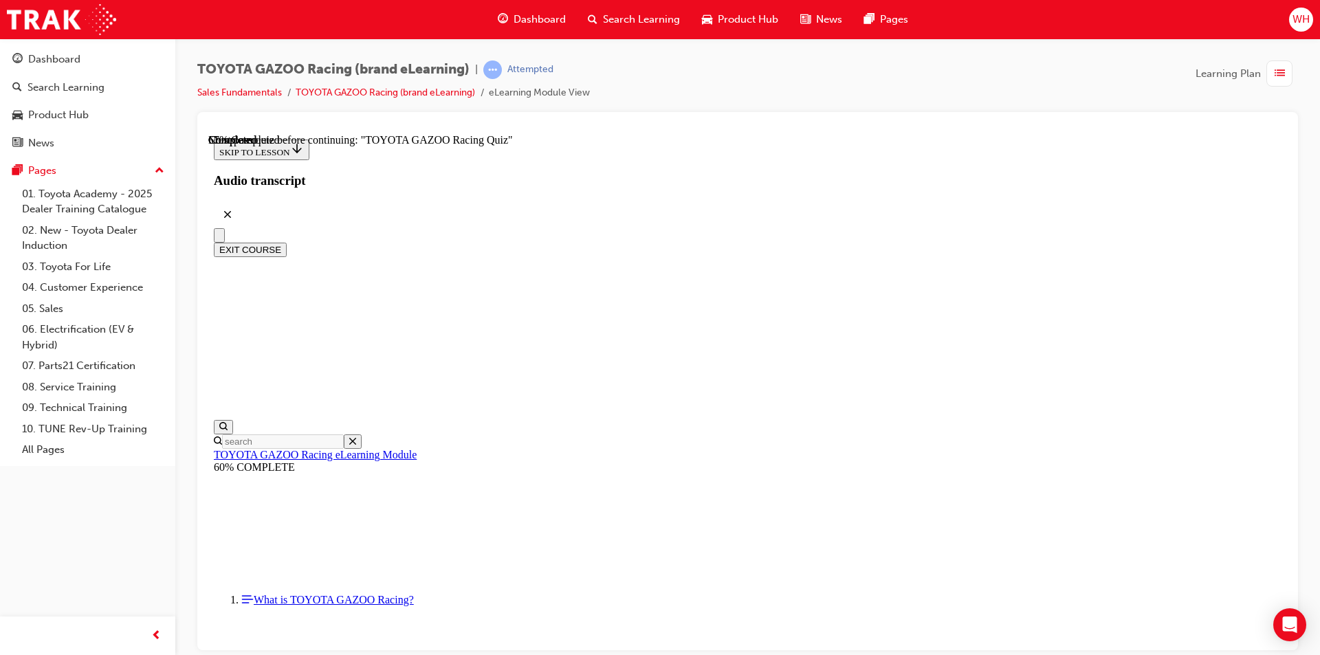
click at [287, 242] on button "EXIT COURSE" at bounding box center [250, 249] width 73 height 14
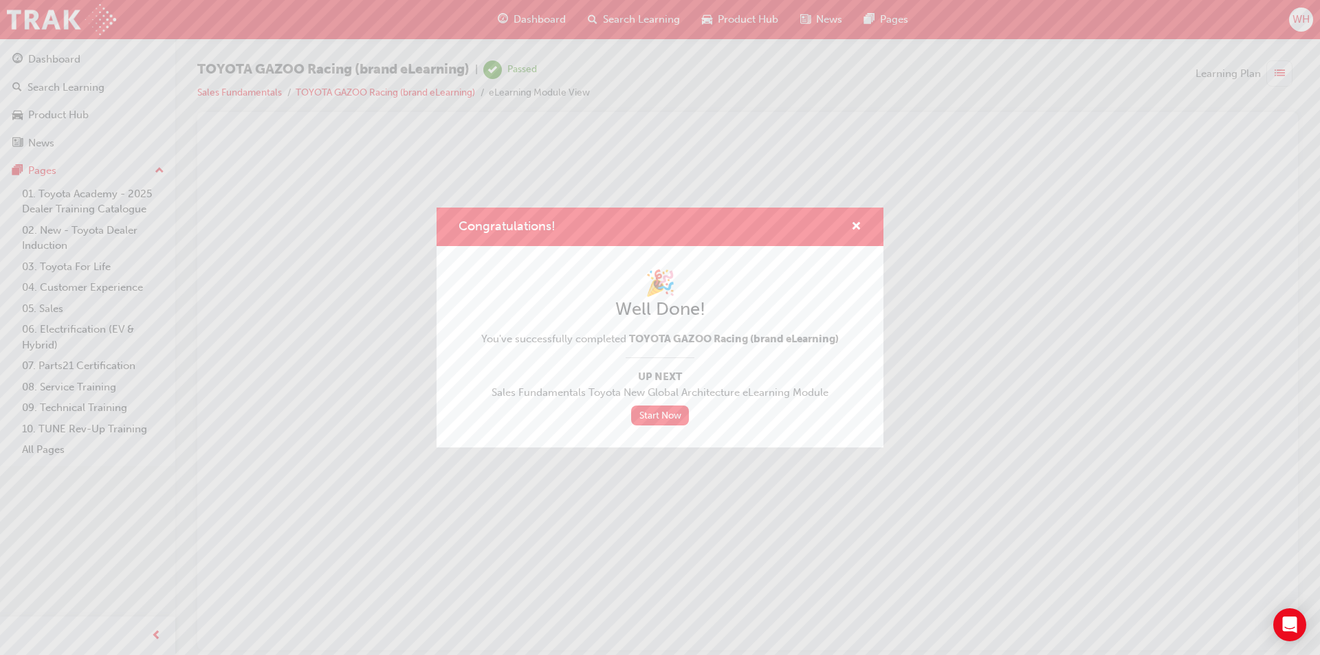
scroll to position [0, 0]
click at [856, 221] on span "cross-icon" at bounding box center [856, 227] width 10 height 12
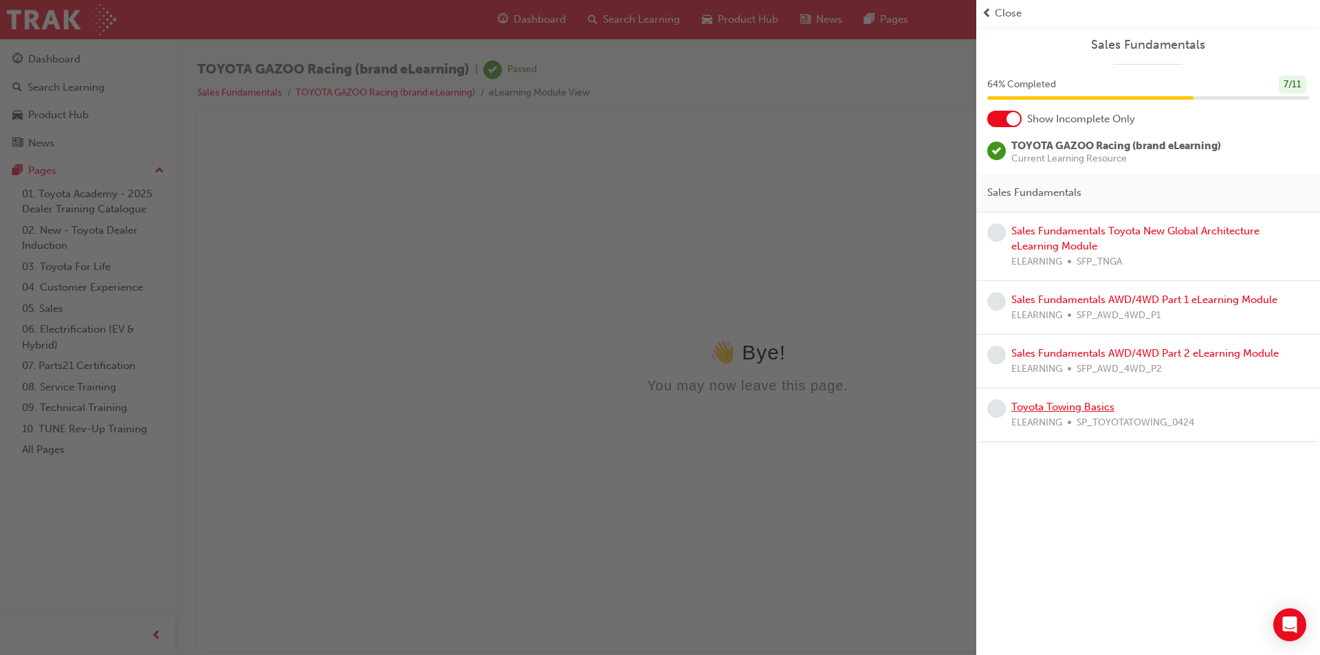
click at [1058, 406] on link "Toyota Towing Basics" at bounding box center [1063, 407] width 103 height 12
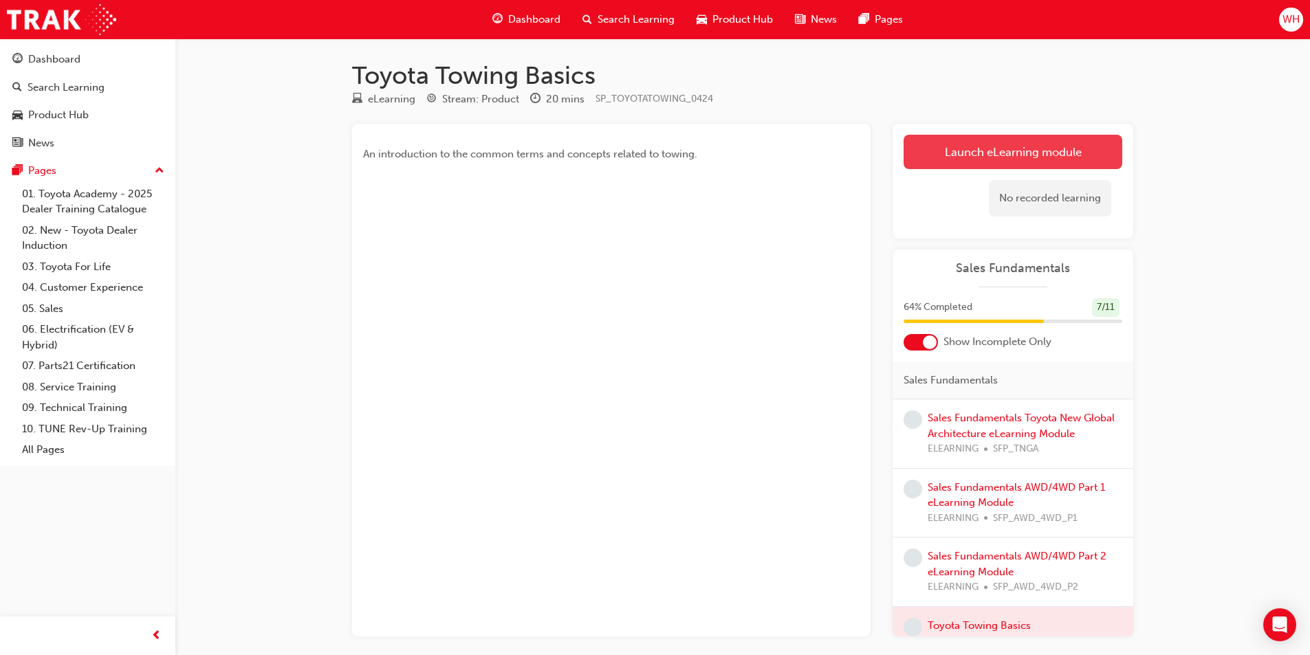
click at [993, 151] on link "Launch eLearning module" at bounding box center [1013, 152] width 219 height 34
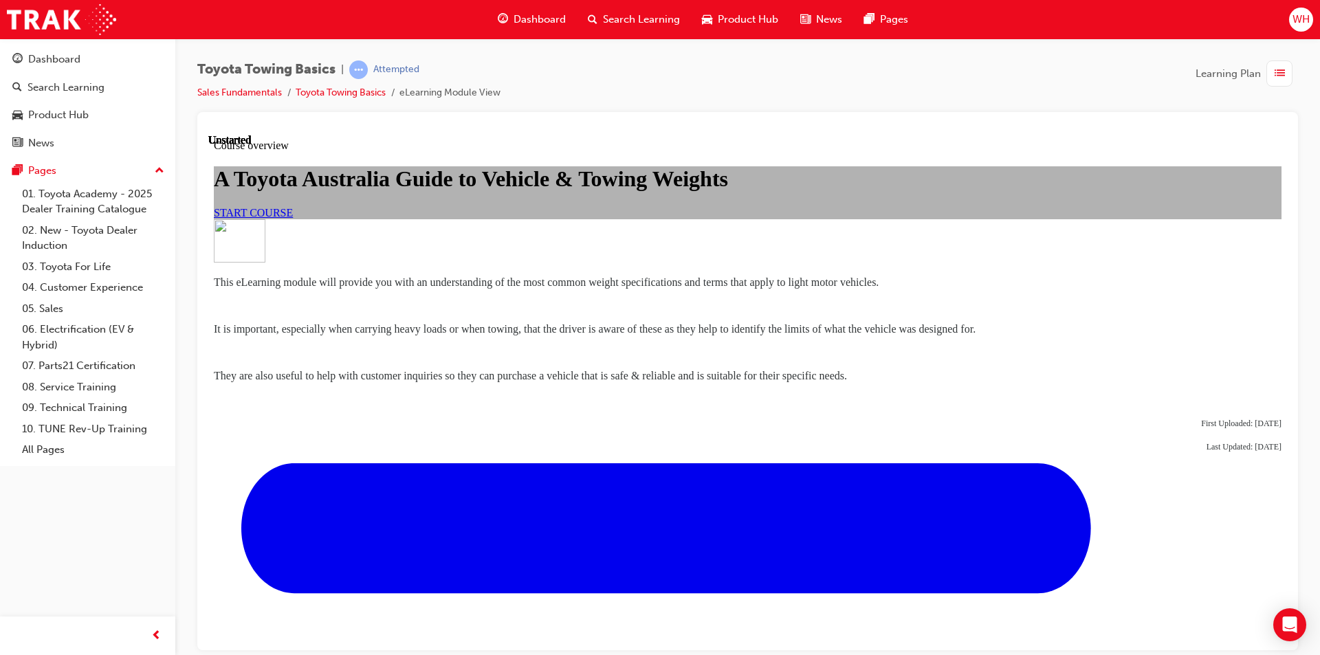
click at [293, 218] on link "START COURSE" at bounding box center [253, 212] width 79 height 12
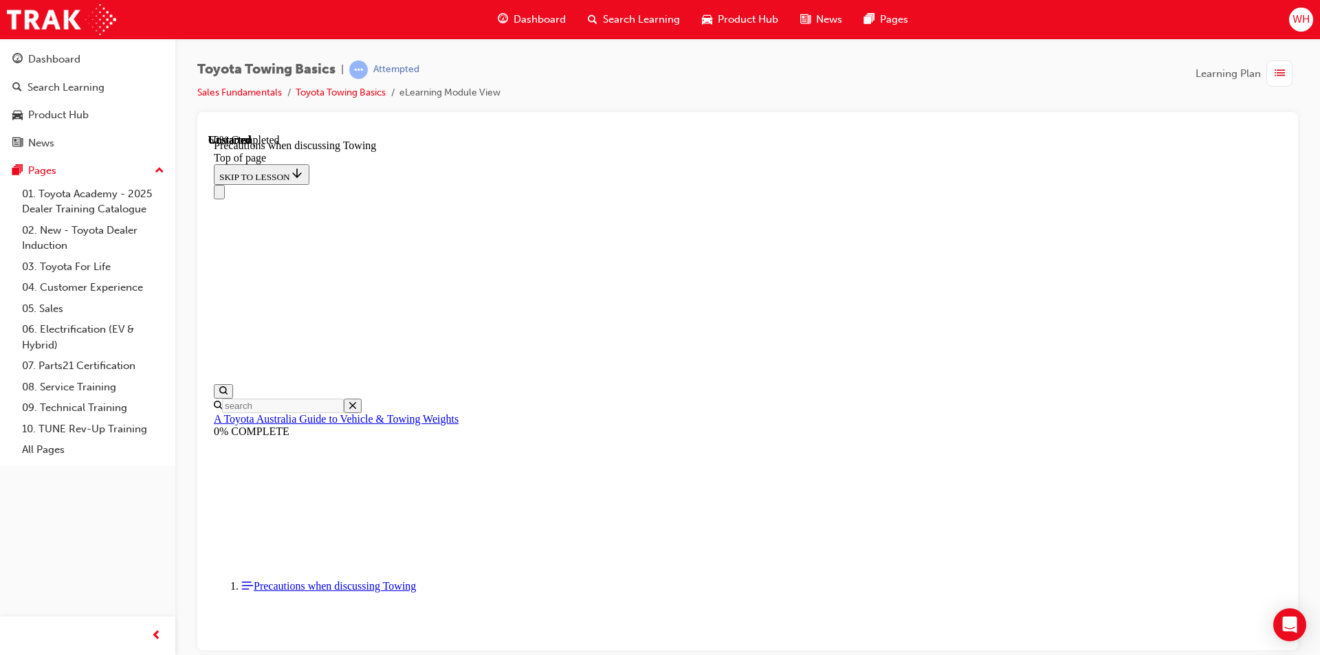
scroll to position [1005, 0]
